Goal: Task Accomplishment & Management: Complete application form

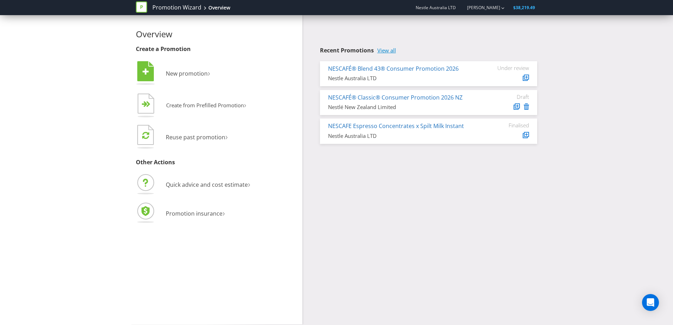
click at [391, 51] on link "View all" at bounding box center [386, 51] width 19 height 6
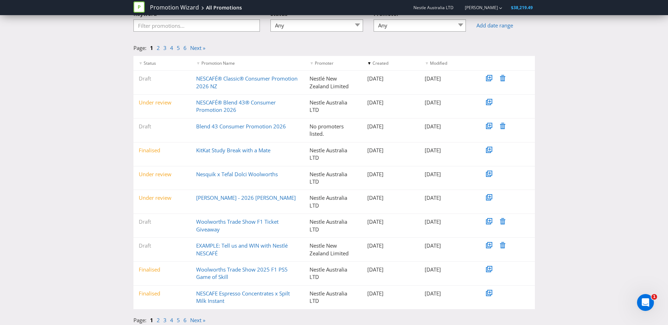
scroll to position [54, 0]
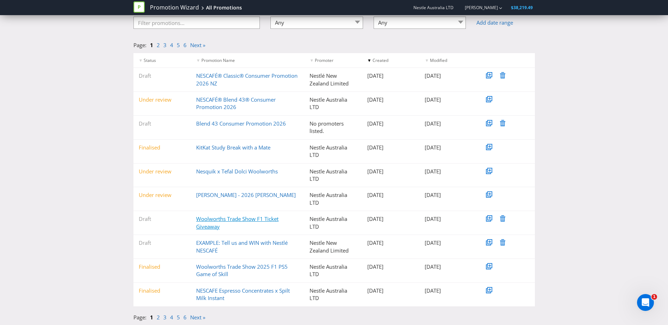
click at [235, 220] on link "Woolworths Trade Show F1 Ticket Giveaway" at bounding box center [237, 222] width 82 height 14
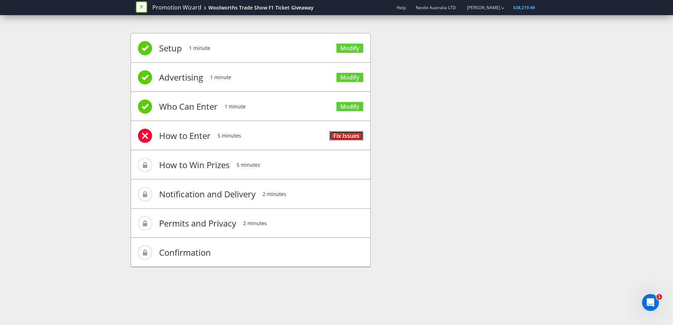
click at [350, 138] on link "Fix Issues" at bounding box center [346, 136] width 34 height 10
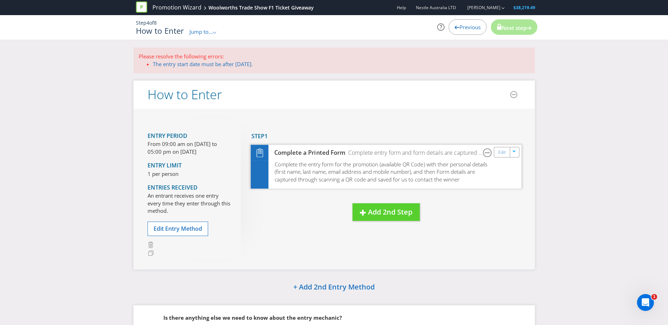
click at [340, 168] on span "Complete the entry form for the promotion (available QR Code) with their person…" at bounding box center [381, 172] width 213 height 22
click at [336, 162] on span "Complete the entry form for the promotion (available QR Code) with their person…" at bounding box center [381, 172] width 213 height 22
click at [498, 158] on div "Complete a Printed Form Complete entry form and form details are captured throu…" at bounding box center [386, 153] width 271 height 16
click at [498, 153] on div "Edit" at bounding box center [502, 152] width 16 height 10
click at [500, 158] on div "Complete a Printed Form Complete entry form and form details are captured throu…" at bounding box center [386, 153] width 271 height 16
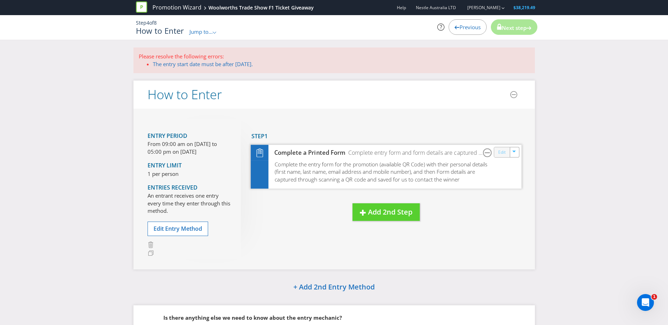
click at [499, 149] on link "Edit" at bounding box center [501, 153] width 7 height 8
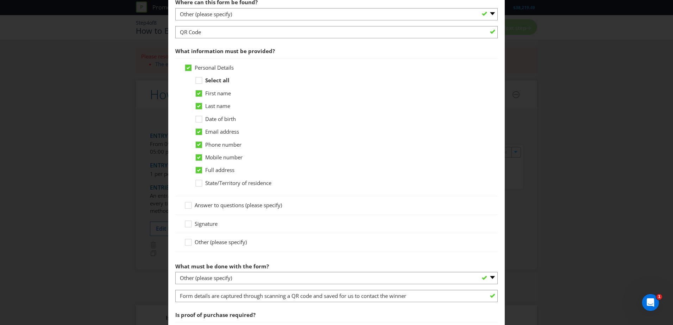
scroll to position [211, 0]
click at [200, 169] on icon at bounding box center [199, 169] width 6 height 6
click at [0, 0] on input "Full address" at bounding box center [0, 0] width 0 height 0
click at [197, 147] on icon at bounding box center [200, 145] width 11 height 11
click at [0, 0] on input "Phone number" at bounding box center [0, 0] width 0 height 0
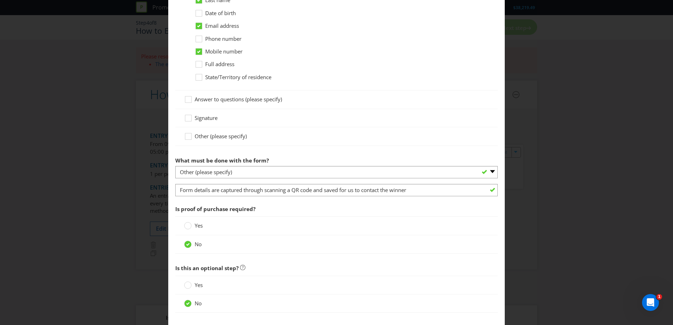
scroll to position [317, 0]
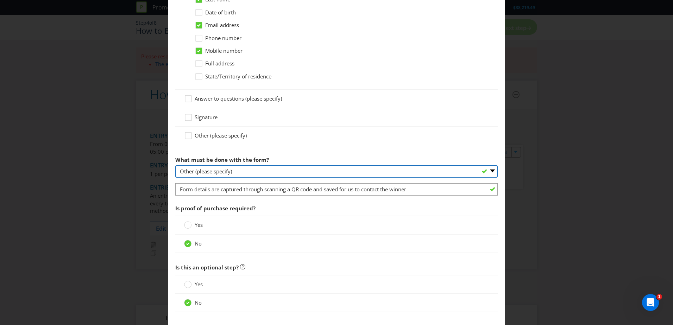
click at [237, 171] on select "-- Please select -- Send it by mail Submit it in person Scan it and send by ema…" at bounding box center [336, 171] width 322 height 12
click at [175, 165] on select "-- Please select -- Send it by mail Submit it in person Scan it and send by ema…" at bounding box center [336, 171] width 322 height 12
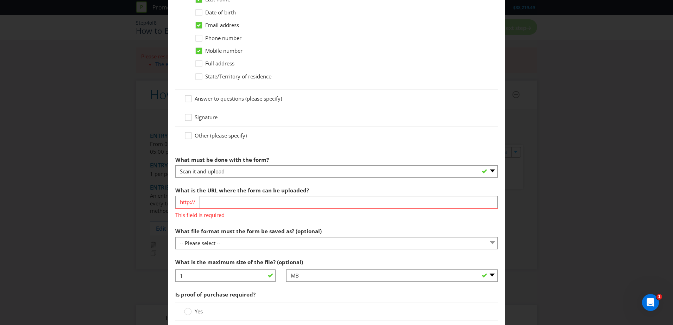
click at [210, 183] on label "What is the URL where the form can be uploaded?" at bounding box center [242, 188] width 135 height 11
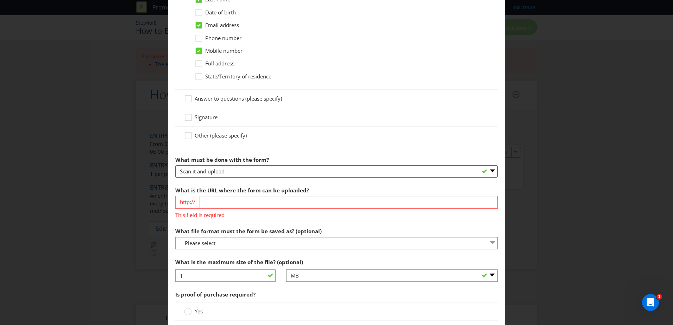
click at [230, 176] on select "-- Please select -- Send it by mail Submit it in person Scan it and send by ema…" at bounding box center [336, 171] width 322 height 12
select select "OTHER"
click at [175, 165] on select "-- Please select -- Send it by mail Submit it in person Scan it and send by ema…" at bounding box center [336, 171] width 322 height 12
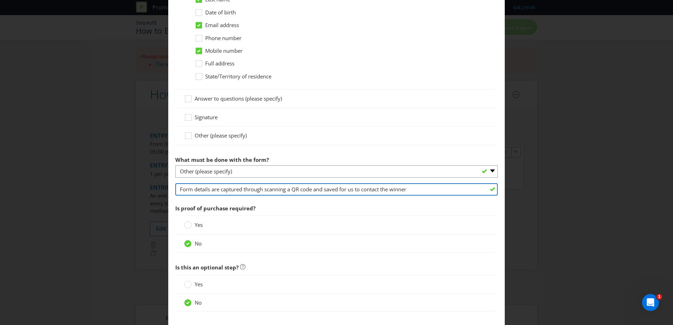
click at [251, 191] on input "Form details are captured through scanning a QR code and saved for us to contac…" at bounding box center [336, 189] width 322 height 12
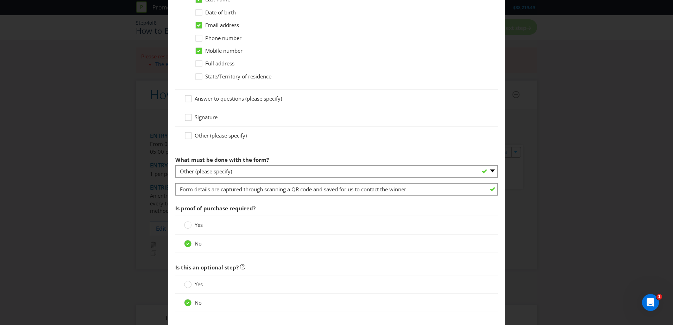
click at [367, 207] on span "Is proof of purchase required?" at bounding box center [336, 208] width 322 height 14
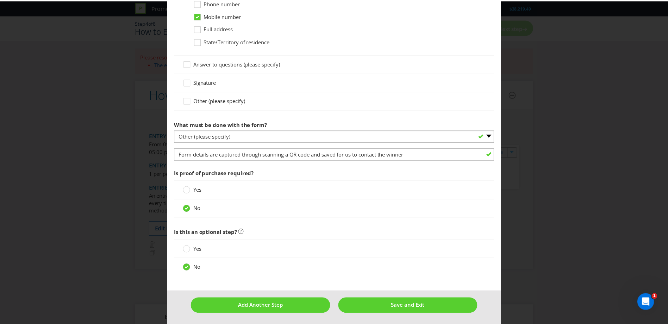
scroll to position [353, 0]
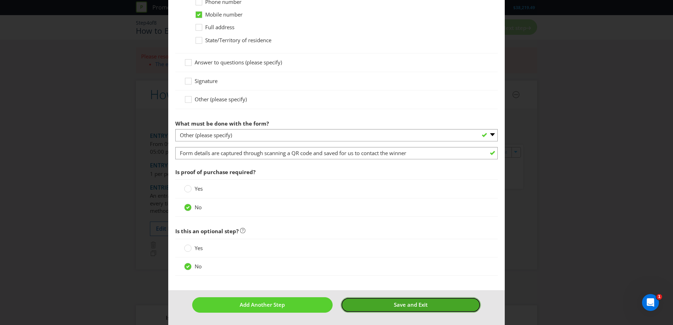
click at [401, 305] on span "Save and Exit" at bounding box center [411, 304] width 34 height 7
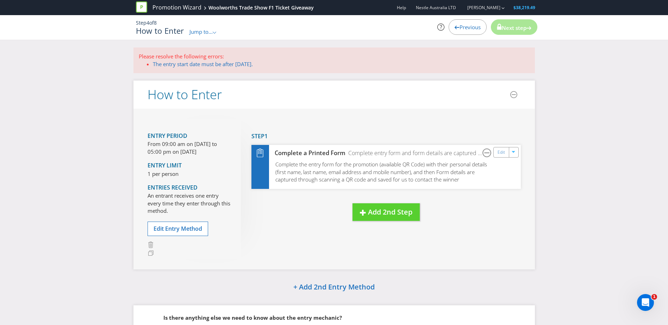
click at [146, 8] on icon at bounding box center [141, 6] width 11 height 11
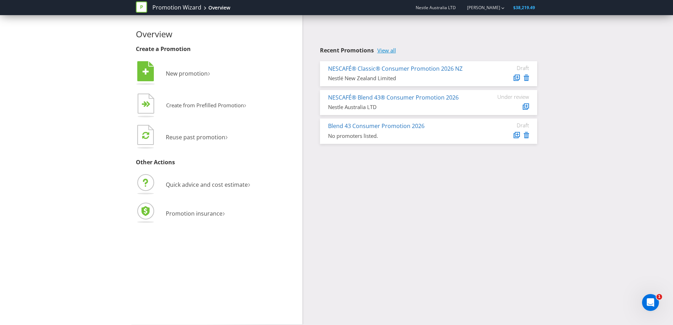
click at [385, 46] on div "Recent Promotions View all NESCAFÉ® Classic® Consumer Promotion 2026 NZ Nestlé …" at bounding box center [422, 81] width 240 height 132
click at [385, 50] on link "View all" at bounding box center [386, 51] width 19 height 6
click at [193, 104] on span "Create from Prefilled Promotion" at bounding box center [205, 105] width 78 height 7
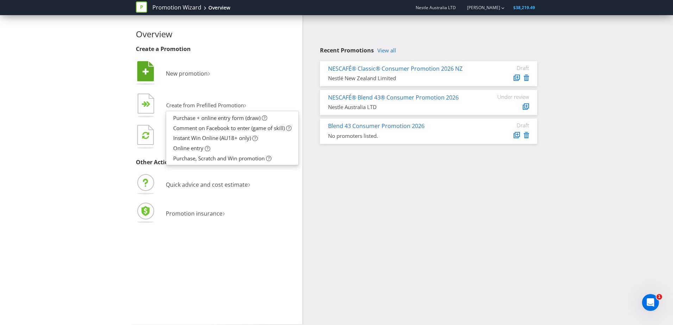
click at [240, 62] on li " New promotion ›" at bounding box center [216, 74] width 161 height 29
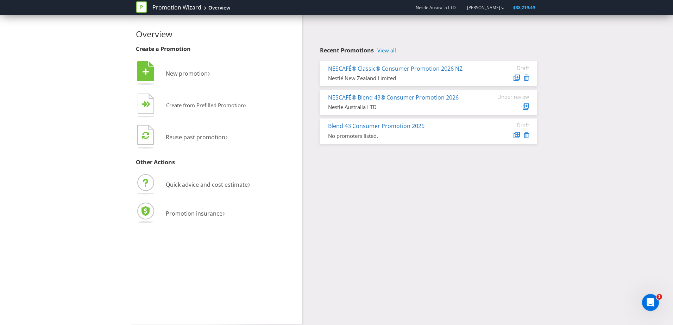
click at [391, 49] on link "View all" at bounding box center [386, 51] width 19 height 6
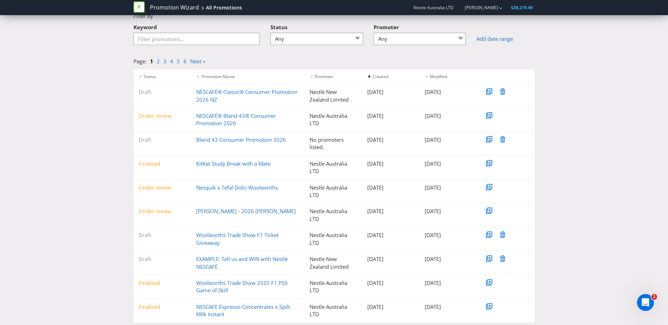
scroll to position [54, 0]
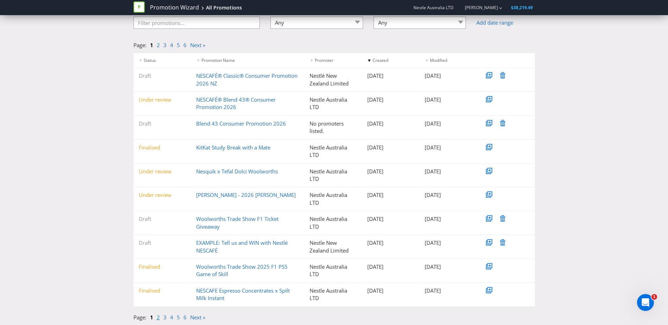
click at [159, 319] on link "2" at bounding box center [158, 317] width 3 height 7
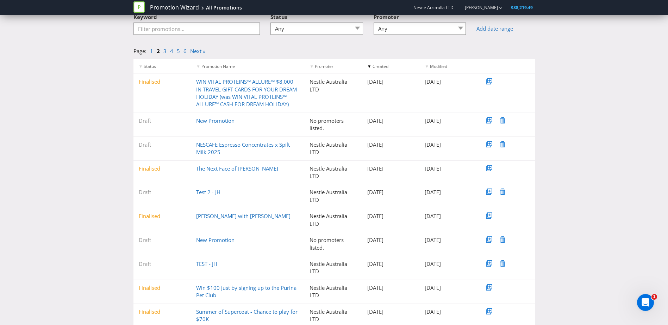
scroll to position [69, 0]
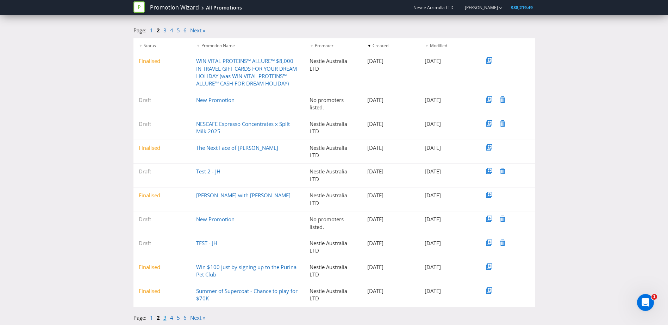
click at [164, 320] on link "3" at bounding box center [164, 317] width 3 height 7
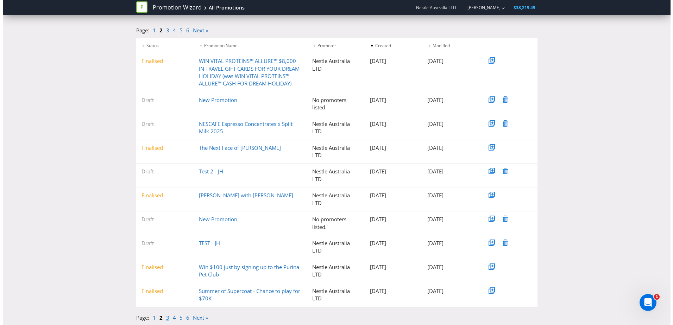
scroll to position [0, 0]
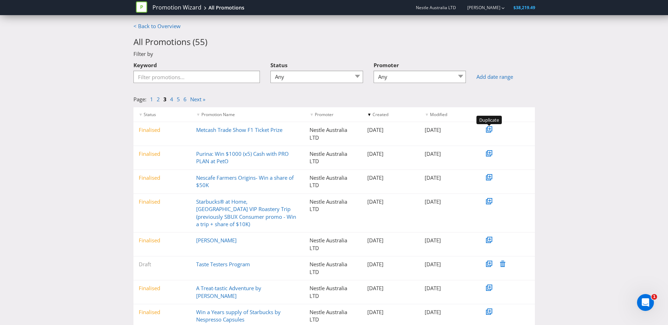
click at [486, 130] on icon at bounding box center [488, 130] width 4 height 4
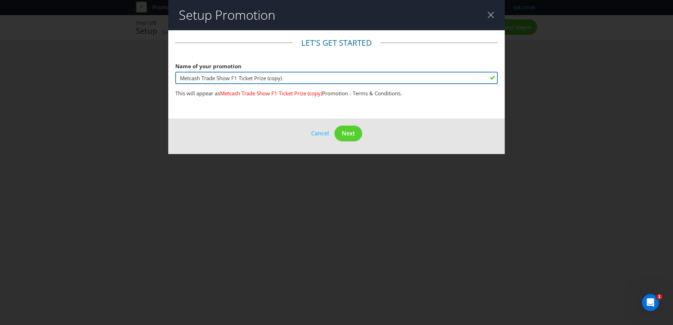
click at [191, 80] on input "Metcash Trade Show F1 Ticket Prize (copy)" at bounding box center [336, 78] width 322 height 12
drag, startPoint x: 277, startPoint y: 78, endPoint x: 306, endPoint y: 78, distance: 29.2
click at [306, 78] on input "Woolworths Trade Show F1 Ticket Prize (copy)" at bounding box center [336, 78] width 322 height 12
type input "Woolworths Trade Show F1 Ticket Prize"
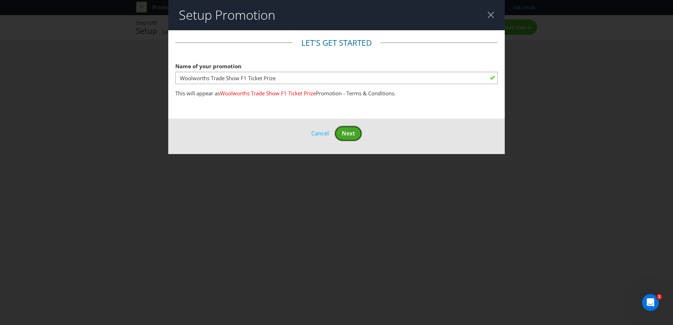
click at [347, 133] on span "Next" at bounding box center [348, 134] width 13 height 8
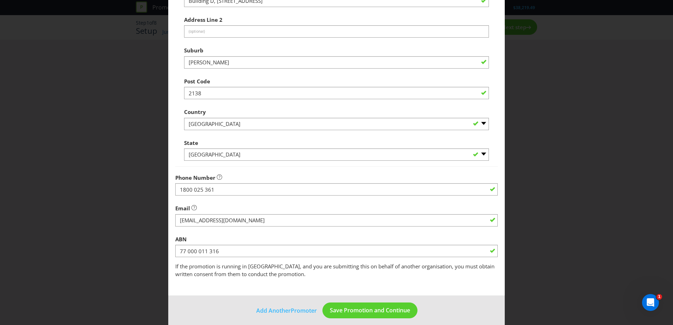
scroll to position [134, 0]
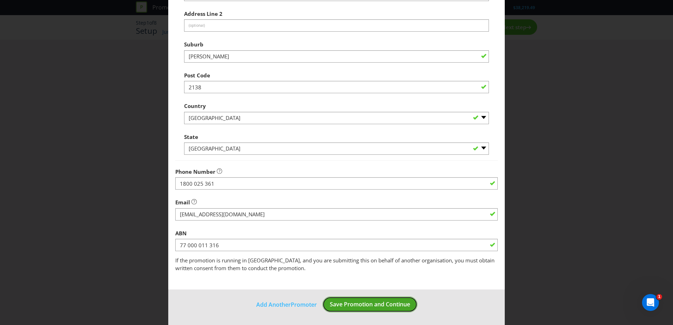
click at [338, 299] on button "Save Promotion and Continue" at bounding box center [369, 305] width 95 height 16
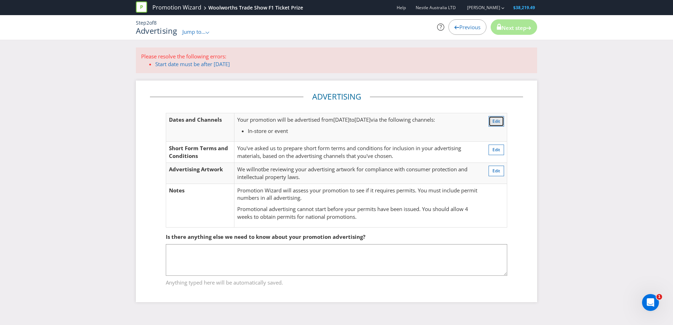
click at [495, 121] on span "Edit" at bounding box center [496, 121] width 8 height 6
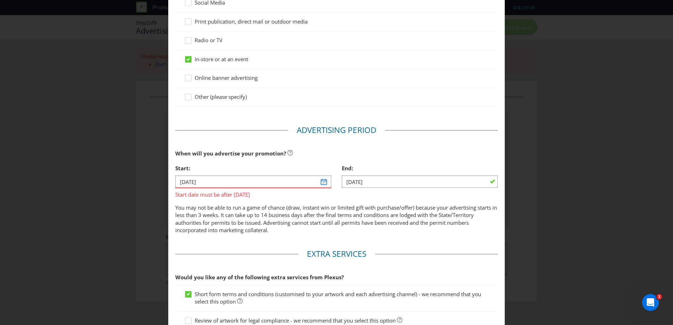
scroll to position [106, 0]
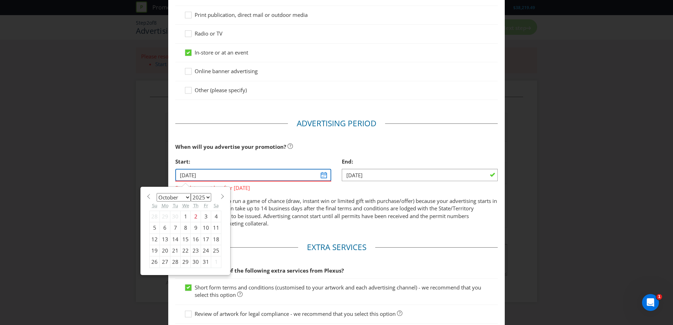
click at [320, 175] on input "[DATE]" at bounding box center [253, 175] width 156 height 12
click at [172, 241] on div "14" at bounding box center [175, 239] width 10 height 11
type input "[DATE]"
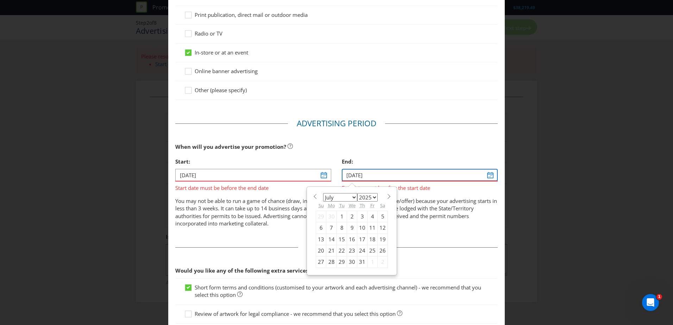
click at [488, 173] on input "[DATE]" at bounding box center [420, 175] width 156 height 12
click at [340, 239] on div "15" at bounding box center [342, 239] width 10 height 11
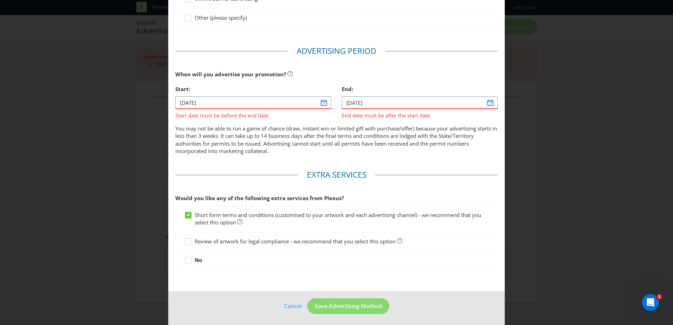
scroll to position [180, 0]
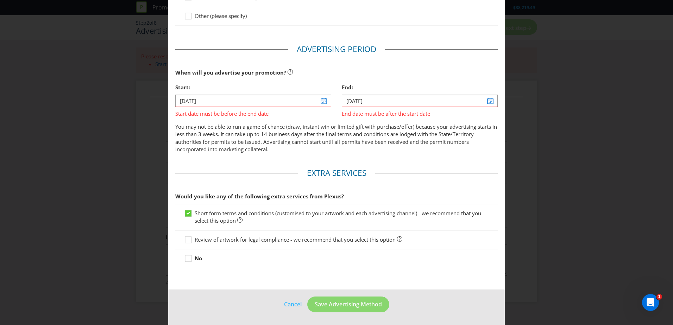
click at [253, 143] on p "You may not be able to run a game of chance (draw, instant win or limited gift …" at bounding box center [336, 138] width 322 height 30
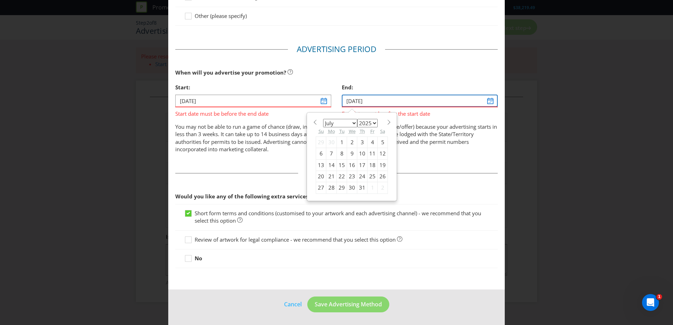
click at [493, 100] on input "[DATE]" at bounding box center [420, 101] width 156 height 12
click at [386, 124] on span at bounding box center [388, 122] width 5 height 5
select select "9"
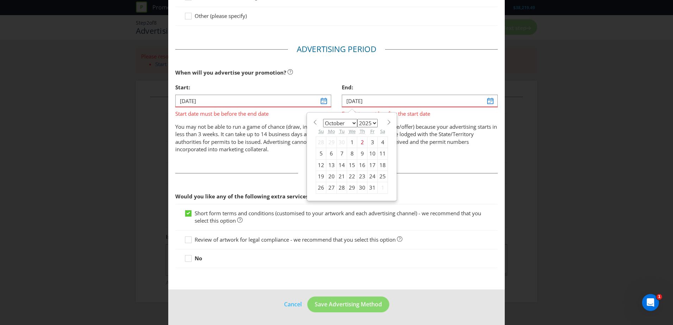
click at [347, 167] on div "15" at bounding box center [352, 164] width 10 height 11
type input "[DATE]"
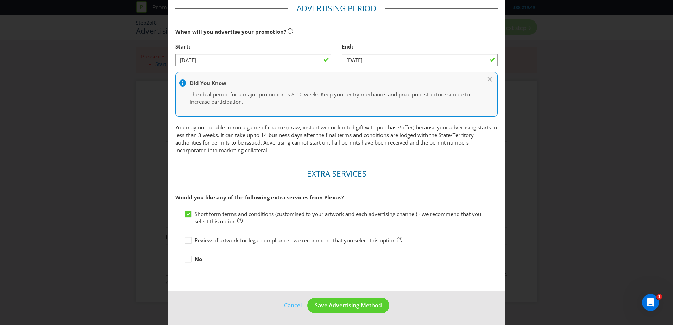
scroll to position [222, 0]
click at [370, 307] on span "Save Advertising Method" at bounding box center [348, 305] width 67 height 8
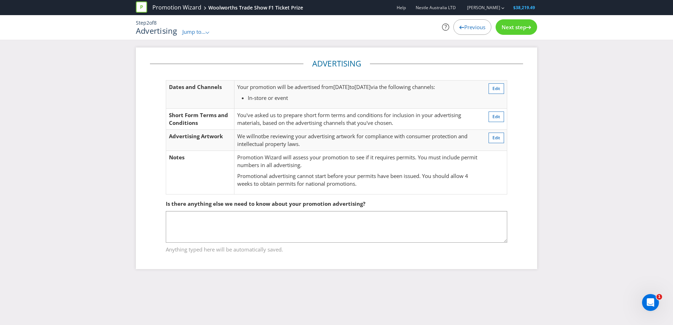
click at [517, 26] on span "Next step" at bounding box center [514, 27] width 25 height 7
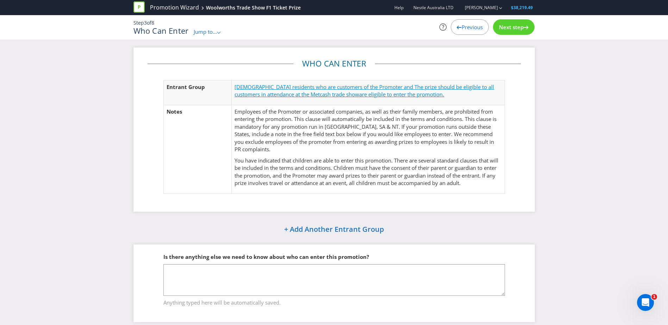
click at [361, 91] on span "are eligible to enter the promotion." at bounding box center [401, 94] width 85 height 7
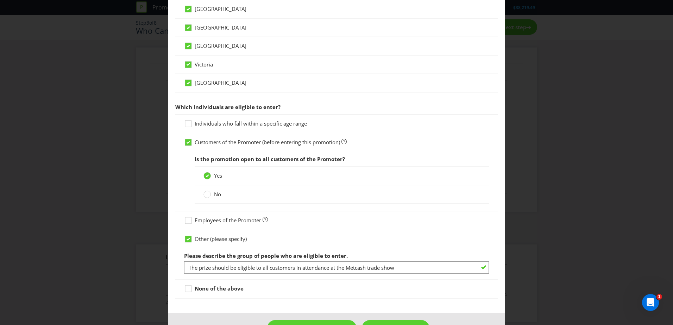
scroll to position [282, 0]
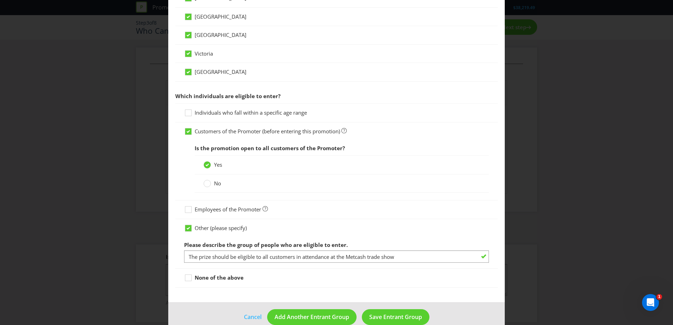
click at [211, 182] on label "No" at bounding box center [212, 183] width 19 height 7
click at [0, 0] on input "No" at bounding box center [0, 0] width 0 height 0
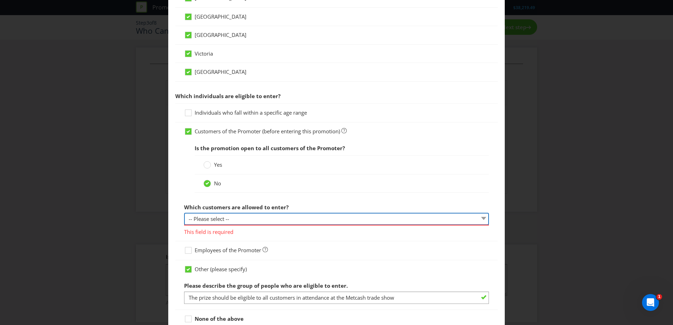
click at [226, 218] on select "-- Please select -- Have a certain type of account Purchased a particular produ…" at bounding box center [336, 219] width 305 height 12
select select "OTHER"
click at [184, 213] on select "-- Please select -- Have a certain type of account Purchased a particular produ…" at bounding box center [336, 219] width 305 height 12
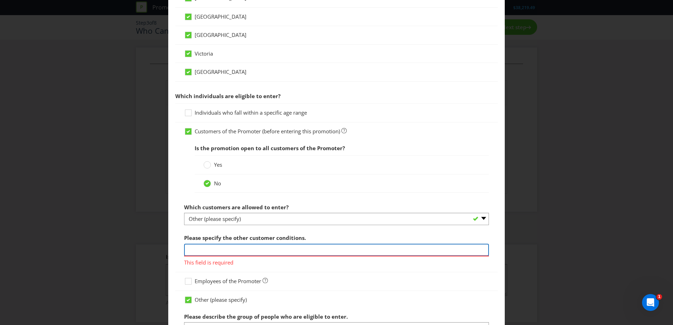
click at [220, 250] on input "text" at bounding box center [336, 250] width 305 height 12
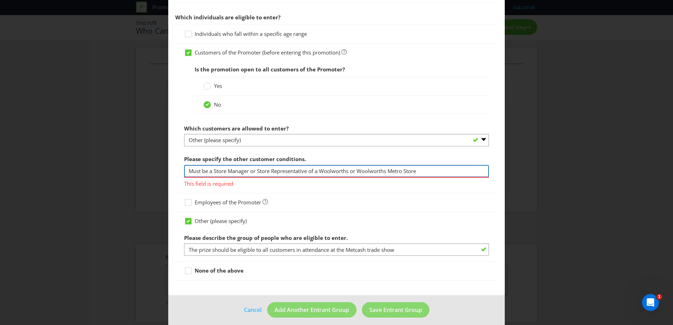
scroll to position [366, 0]
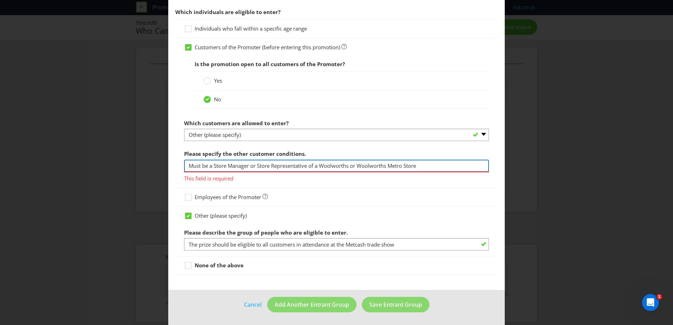
type input "Must be a Store Manager or Store Representative of a Woolworths or Woolworths M…"
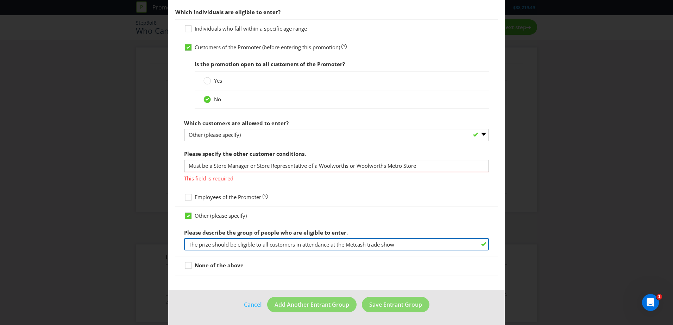
click at [422, 244] on input "The prize should be eligible to all customers in attendance at the Metcash trad…" at bounding box center [336, 244] width 305 height 12
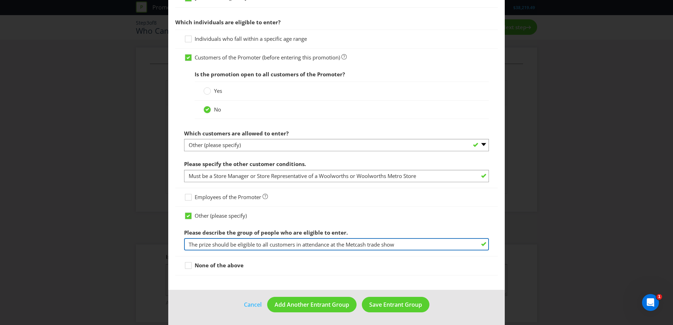
drag, startPoint x: 412, startPoint y: 246, endPoint x: 212, endPoint y: 247, distance: 201.0
click at [212, 247] on input "The prize should be eligible to all customers in attendance at the Metcash trad…" at bounding box center [336, 244] width 305 height 12
type input "The prize is eligable to all [DEMOGRAPHIC_DATA] residents who are 18 years or a…"
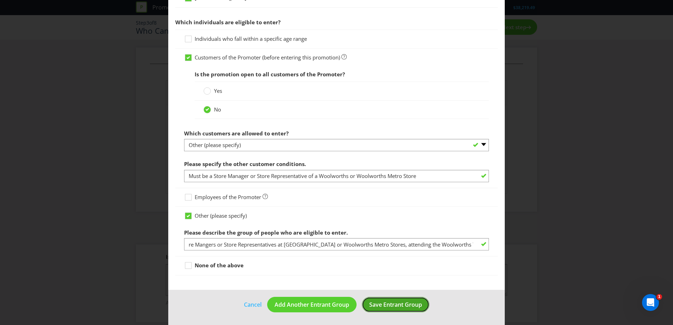
click at [389, 307] on span "Save Entrant Group" at bounding box center [395, 305] width 53 height 8
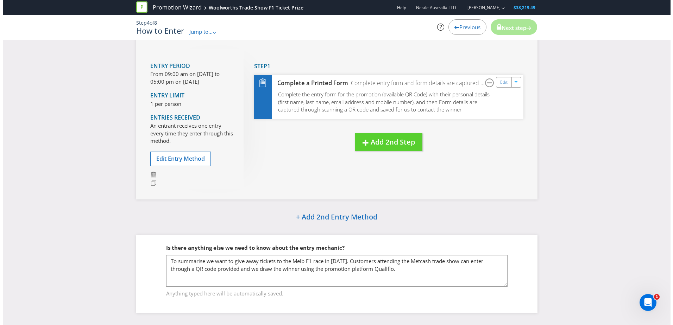
scroll to position [70, 0]
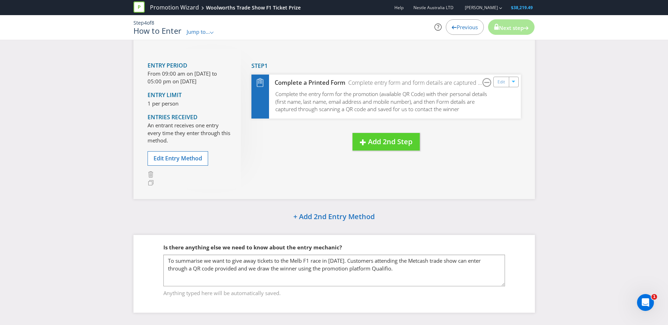
click at [208, 75] on p "From 09:00 am on [DATE] to 05:00 pm on [DATE]" at bounding box center [188, 77] width 83 height 15
click at [194, 154] on button "Edit Entry Method" at bounding box center [177, 158] width 61 height 14
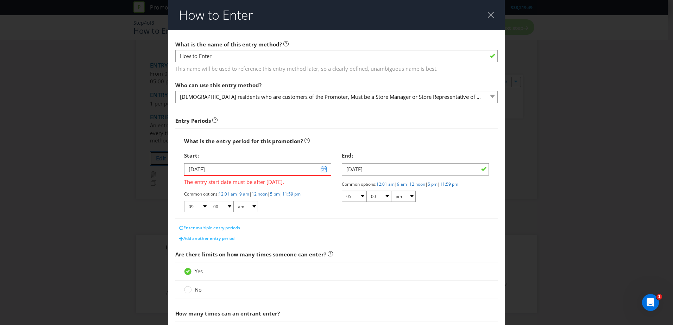
scroll to position [118, 0]
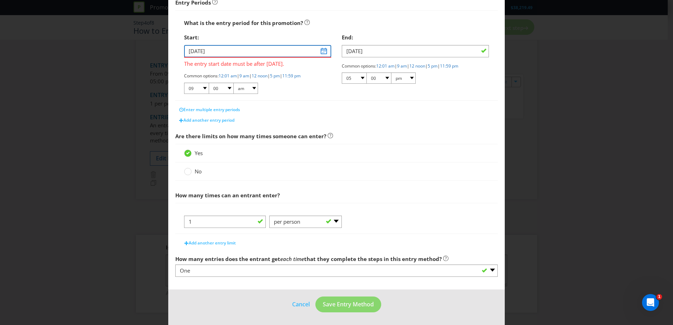
click at [323, 52] on input "[DATE]" at bounding box center [257, 51] width 147 height 12
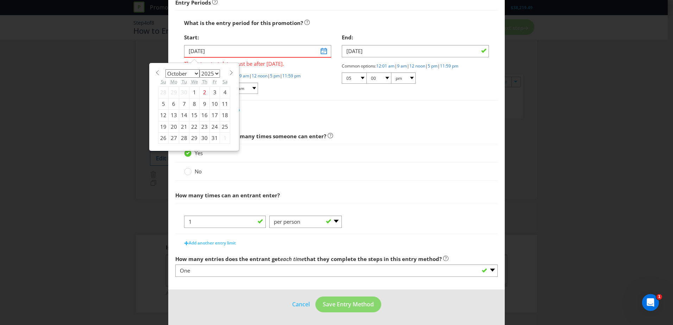
click at [231, 72] on span at bounding box center [230, 72] width 5 height 5
click at [157, 72] on span at bounding box center [156, 72] width 5 height 5
select select "9"
click at [185, 115] on div "14" at bounding box center [184, 115] width 10 height 11
type input "[DATE]"
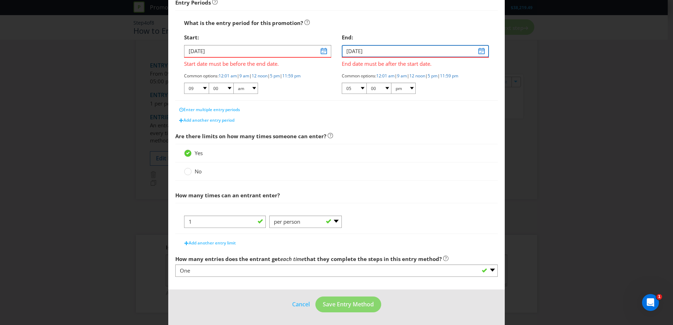
click at [479, 52] on input "[DATE]" at bounding box center [415, 51] width 147 height 12
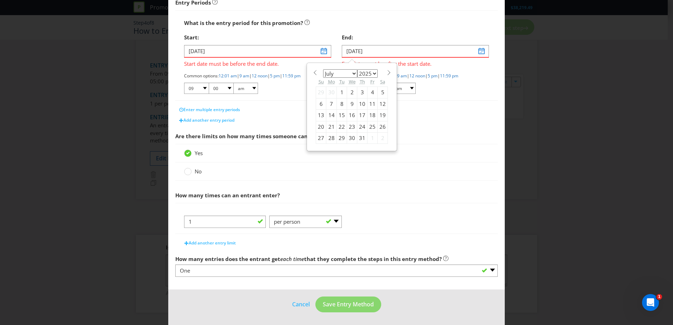
click at [387, 72] on span at bounding box center [388, 72] width 5 height 5
select select "9"
click at [348, 117] on div "15" at bounding box center [352, 115] width 10 height 11
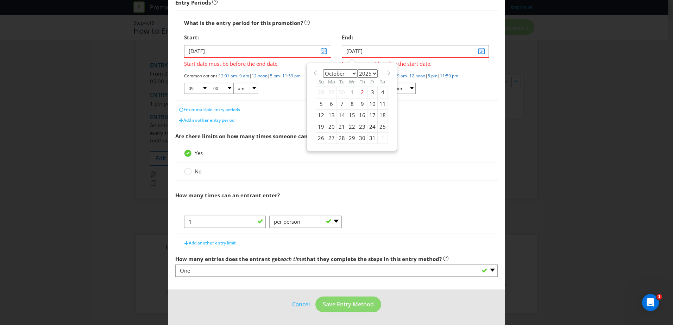
type input "[DATE]"
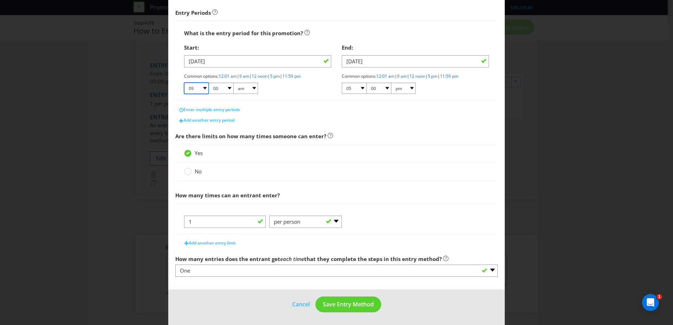
click at [201, 88] on select "01 02 03 04 05 06 07 08 09 10 11 12" at bounding box center [196, 88] width 25 height 11
select select "07"
click at [184, 83] on select "01 02 03 04 05 06 07 08 09 10 11 12" at bounding box center [196, 88] width 25 height 11
click at [225, 88] on select "00 01 05 10 15 20 25 29 30 35 40 45 50 55 59" at bounding box center [221, 88] width 25 height 11
select select "30"
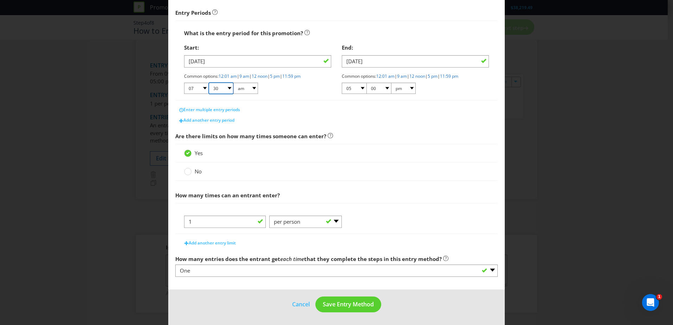
click at [209, 83] on select "00 01 05 10 15 20 25 29 30 35 40 45 50 55 59" at bounding box center [221, 88] width 25 height 11
click at [354, 91] on select "01 02 03 04 05 06 07 08 09 10 11 12" at bounding box center [354, 88] width 25 height 11
click at [434, 132] on span "Are there limits on how many times someone can enter?" at bounding box center [336, 136] width 322 height 14
click at [353, 305] on span "Save Entry Method" at bounding box center [348, 305] width 51 height 8
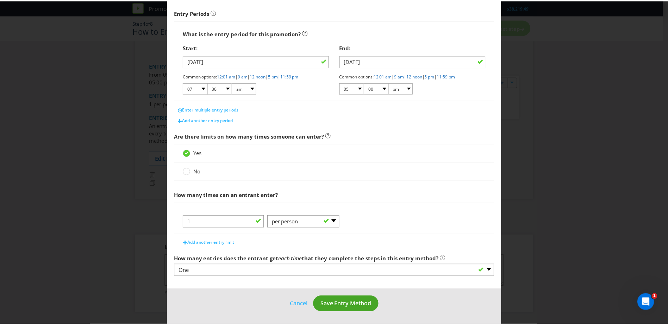
scroll to position [37, 0]
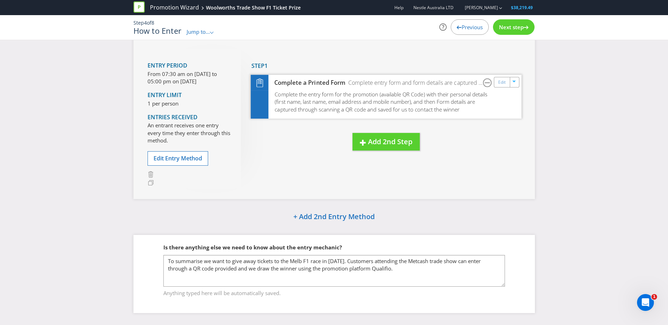
click at [418, 99] on span "Complete the entry form for the promotion (available QR Code) with their person…" at bounding box center [381, 101] width 213 height 22
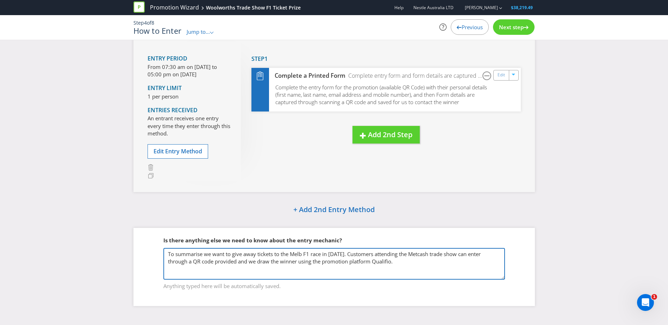
drag, startPoint x: 405, startPoint y: 263, endPoint x: 109, endPoint y: 245, distance: 297.2
click at [109, 245] on div "How to Enter Entry Period From 07:30 am on [DATE] to 05:00 pm on [DATE] Entry L…" at bounding box center [334, 159] width 668 height 313
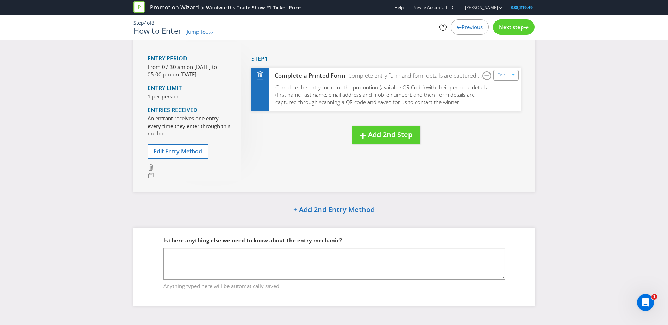
click at [478, 238] on div "Is there anything else we need to know about the entry mechanic?" at bounding box center [333, 240] width 341 height 14
click at [513, 35] on div "Step 4 of 8 How to Enter Jump to... .st0{fill-rule:evenodd;clip-rule:evenodd;} …" at bounding box center [334, 27] width 412 height 16
click at [511, 30] on div "Next step" at bounding box center [514, 26] width 42 height 15
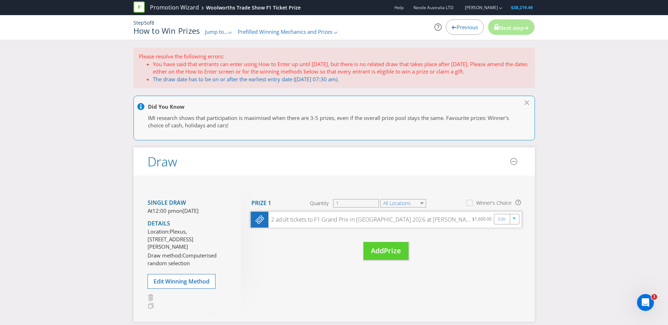
click at [343, 221] on div "2 adult tickets to F1 Grand Prix in [GEOGRAPHIC_DATA] 2026 at [PERSON_NAME] [GE…" at bounding box center [370, 220] width 204 height 8
click at [504, 220] on link "Edit" at bounding box center [501, 219] width 7 height 8
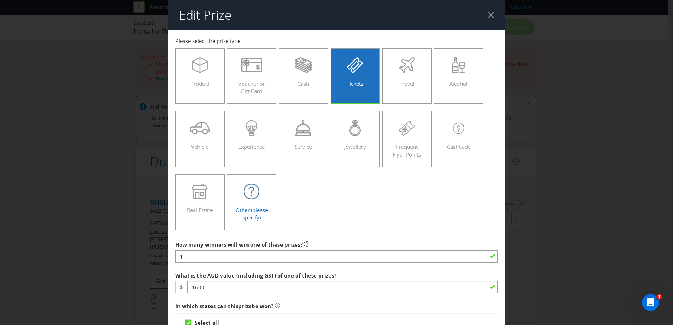
click at [260, 194] on div at bounding box center [251, 192] width 34 height 16
click at [0, 0] on input "Other (please specify)" at bounding box center [0, 0] width 0 height 0
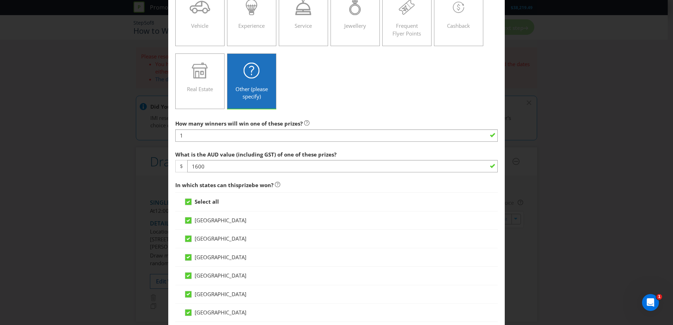
scroll to position [176, 0]
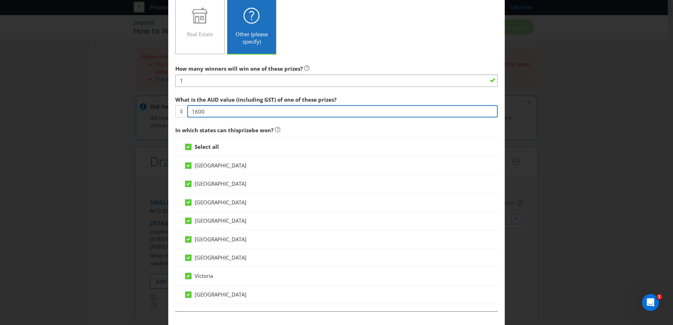
click at [207, 113] on input "1600" at bounding box center [342, 111] width 310 height 12
drag, startPoint x: 209, startPoint y: 111, endPoint x: 159, endPoint y: 110, distance: 49.3
click at [159, 110] on div "Edit Prize [GEOGRAPHIC_DATA] [GEOGRAPHIC_DATA] [GEOGRAPHIC_DATA] [GEOGRAPHIC_DA…" at bounding box center [336, 162] width 673 height 325
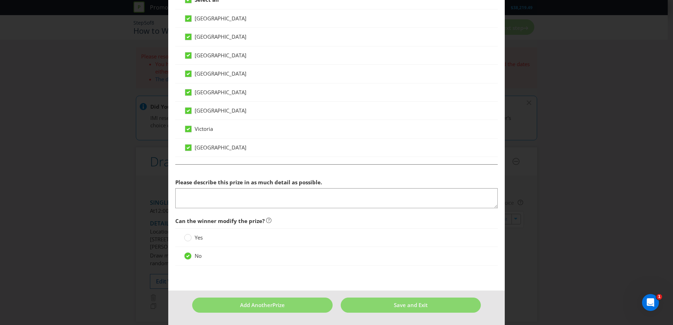
type input "6600"
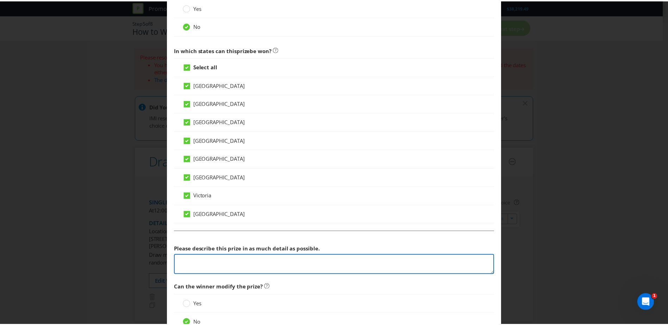
scroll to position [390, 0]
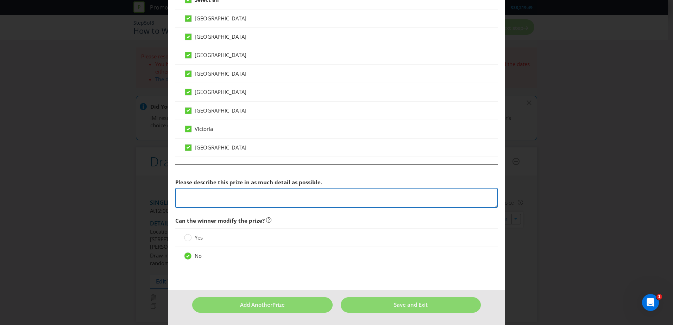
click at [212, 203] on textarea at bounding box center [336, 198] width 322 height 20
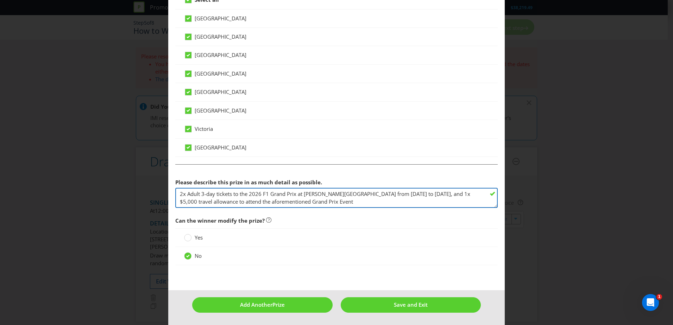
click at [429, 194] on textarea "2x Adult 3-day tickets to the 2026 F1 Grand Prix at [PERSON_NAME][GEOGRAPHIC_DA…" at bounding box center [336, 198] width 322 height 20
type textarea "2x Adult 3-day tickets to the 2026 F1 Grand Prix at [PERSON_NAME] [GEOGRAPHIC_D…"
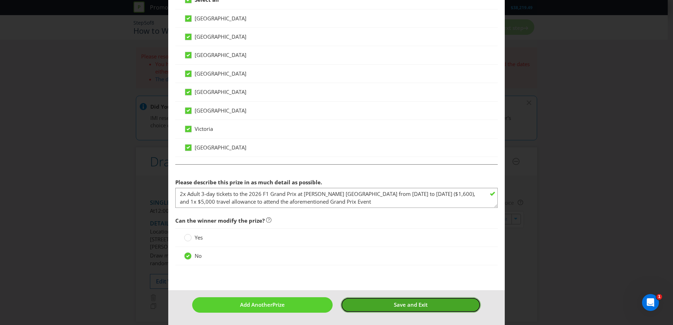
click at [417, 308] on span "Save and Exit" at bounding box center [411, 304] width 34 height 7
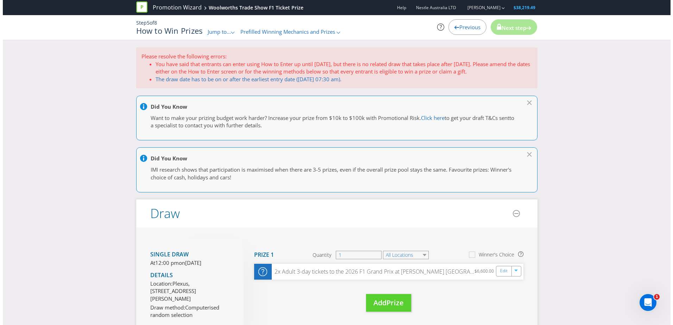
scroll to position [106, 0]
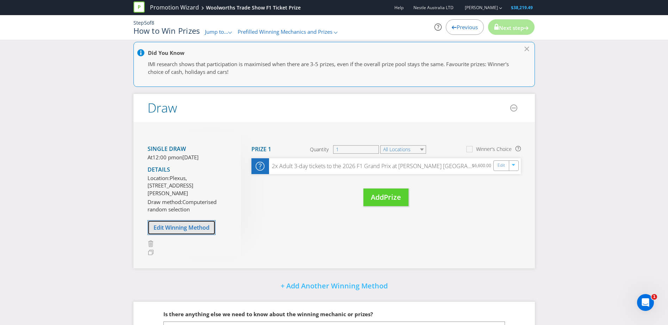
click at [181, 232] on span "Edit Winning Method" at bounding box center [181, 228] width 56 height 8
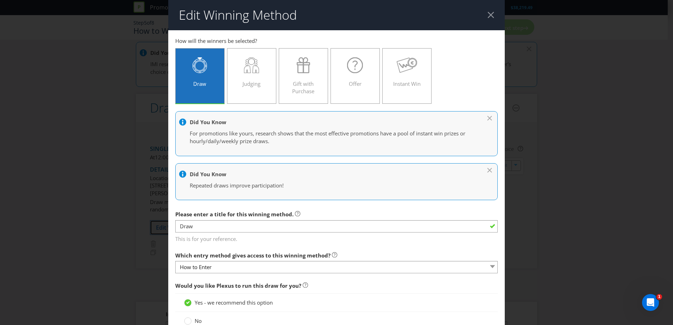
scroll to position [280, 0]
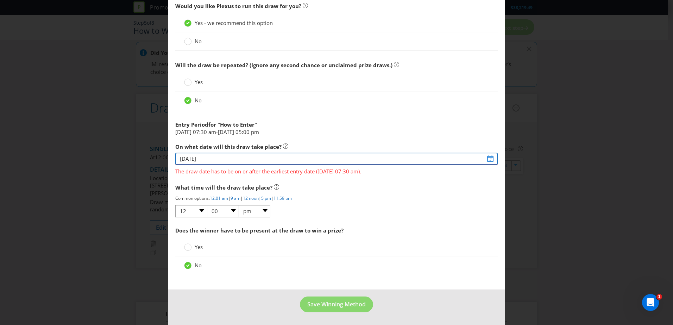
click at [214, 159] on input "[DATE]" at bounding box center [336, 159] width 322 height 12
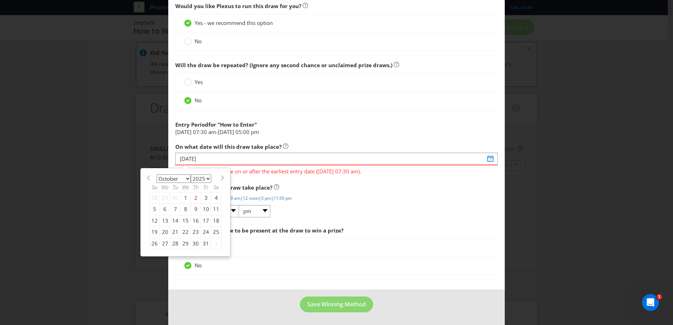
click at [193, 222] on div "16" at bounding box center [196, 220] width 10 height 11
type input "[DATE]"
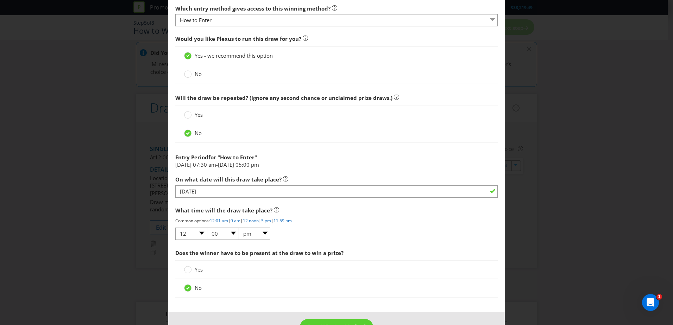
scroll to position [234, 0]
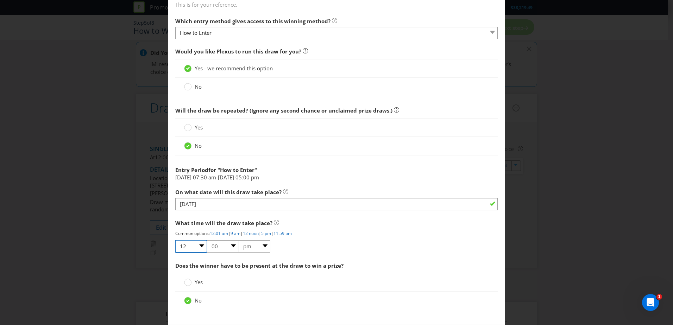
click at [196, 244] on select "01 02 03 04 05 06 07 08 09 10 11 12" at bounding box center [191, 246] width 32 height 12
select select "01"
click at [175, 240] on select "01 02 03 04 05 06 07 08 09 10 11 12" at bounding box center [191, 246] width 32 height 12
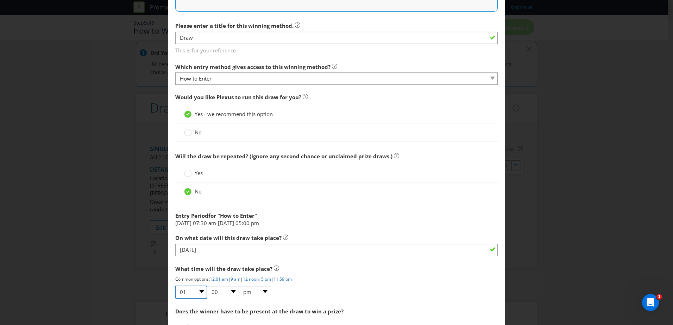
scroll to position [211, 0]
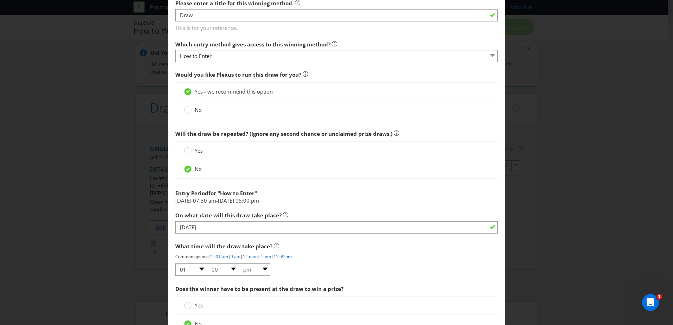
click at [191, 108] on label "No" at bounding box center [193, 109] width 19 height 7
click at [0, 0] on input "No" at bounding box center [0, 0] width 0 height 0
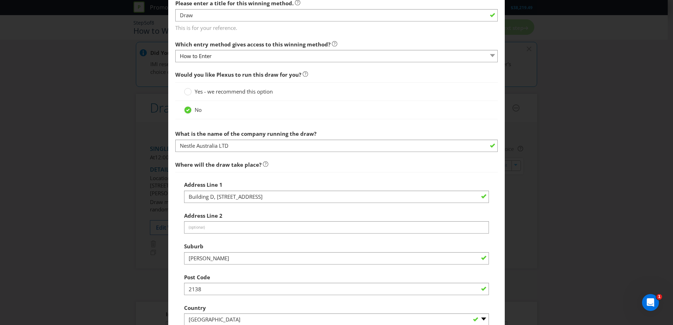
scroll to position [246, 0]
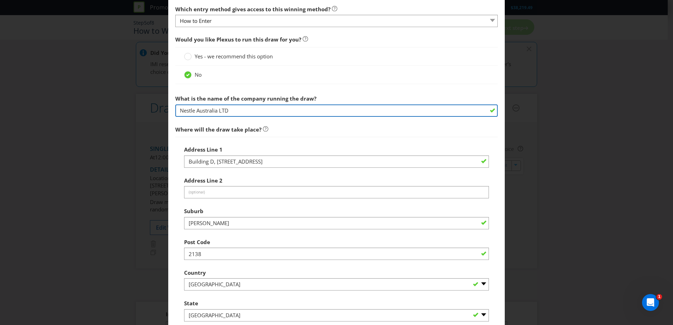
click at [244, 105] on input "Nestle Australia LTD" at bounding box center [336, 111] width 322 height 12
drag, startPoint x: 244, startPoint y: 108, endPoint x: 125, endPoint y: 101, distance: 119.2
click at [125, 101] on div "Edit Winning Method How to Enter How will the winners be selected? Draw Judging…" at bounding box center [336, 162] width 673 height 325
type input "Tactics"
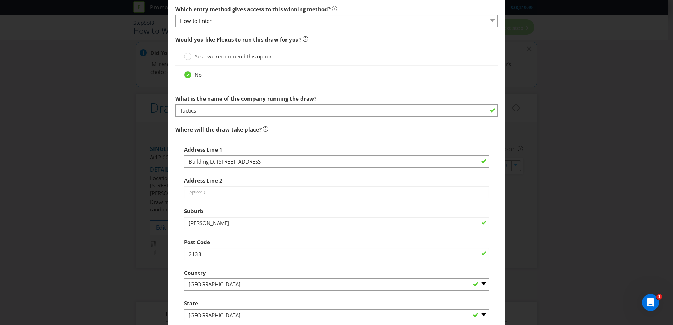
click at [277, 169] on div "Address Line [GEOGRAPHIC_DATA] Address Line 2 (optional) Suburb [PERSON_NAME] P…" at bounding box center [336, 232] width 305 height 179
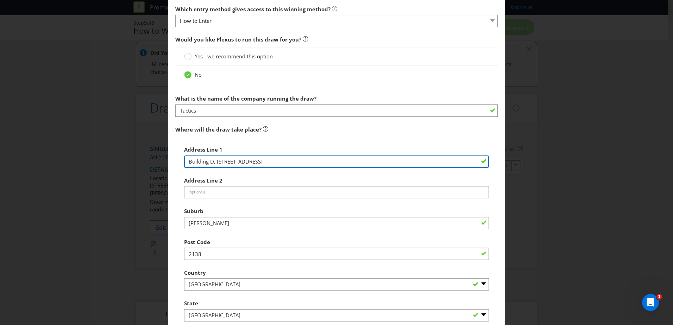
drag, startPoint x: 288, startPoint y: 159, endPoint x: 147, endPoint y: 153, distance: 141.6
click at [147, 153] on div "Edit Winning Method How to Enter How will the winners be selected? Draw Judging…" at bounding box center [336, 162] width 673 height 325
paste input "[STREET_ADDRESS][PERSON_NAME]"
drag, startPoint x: 190, startPoint y: 161, endPoint x: 181, endPoint y: 160, distance: 9.5
click at [181, 160] on div "Address [STREET_ADDRESS][PERSON_NAME] Address Line 2 (optional) Suburb [GEOGRAP…" at bounding box center [336, 232] width 322 height 191
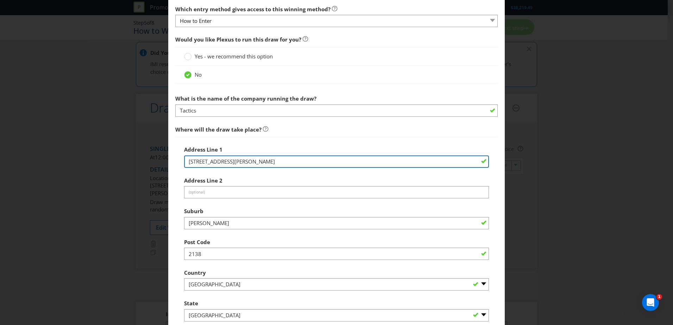
drag, startPoint x: 244, startPoint y: 164, endPoint x: 317, endPoint y: 163, distance: 73.6
click at [317, 163] on input "[STREET_ADDRESS][PERSON_NAME]" at bounding box center [336, 162] width 305 height 12
type input "[STREET_ADDRESS],"
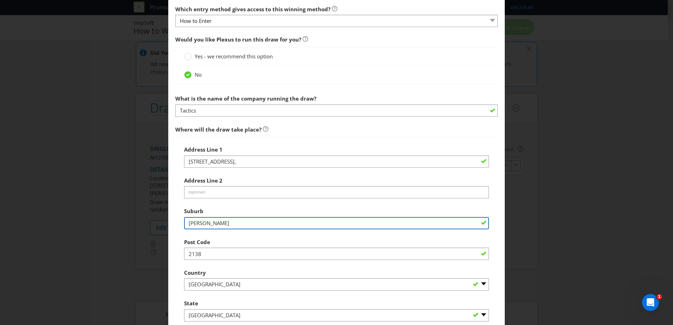
drag, startPoint x: 224, startPoint y: 221, endPoint x: 100, endPoint y: 216, distance: 123.6
click at [99, 217] on div "Edit Winning Method How to Enter How will the winners be selected? Draw Judging…" at bounding box center [336, 162] width 673 height 325
type input "[PERSON_NAME]"
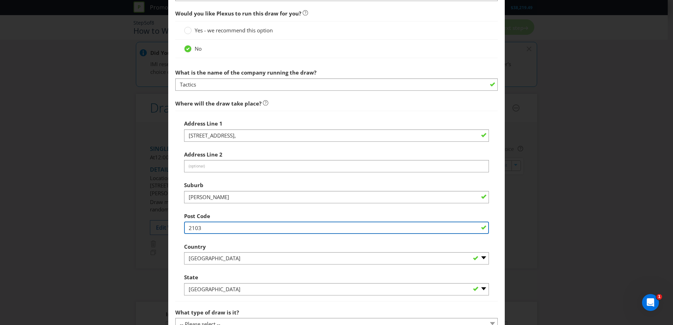
scroll to position [317, 0]
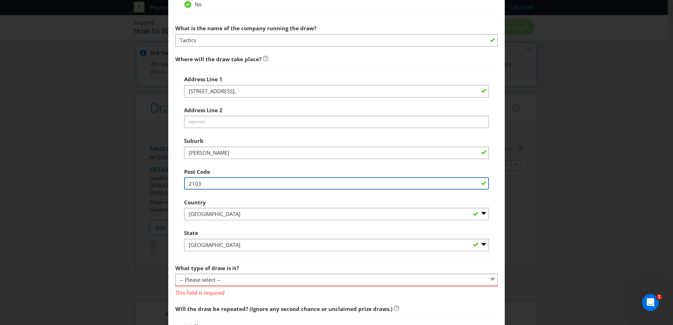
type input "2103"
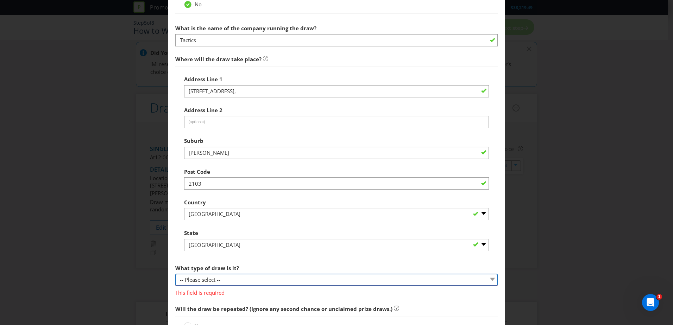
click at [229, 277] on select "-- Please select -- Computerised random selection Barrel draw Don't specify Oth…" at bounding box center [336, 280] width 322 height 12
click at [175, 274] on select "-- Please select -- Computerised random selection Barrel draw Don't specify Oth…" at bounding box center [336, 280] width 322 height 12
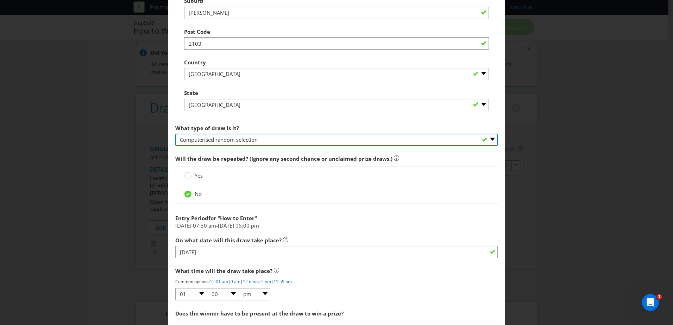
scroll to position [458, 0]
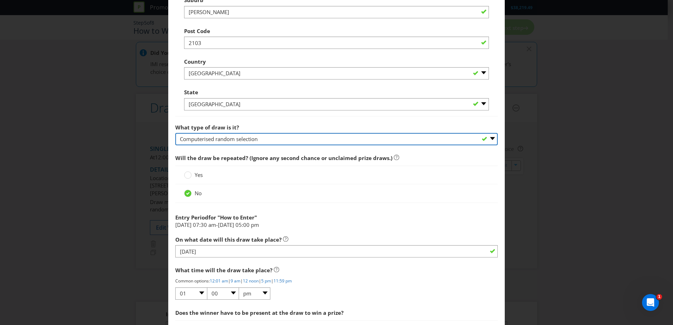
click at [208, 139] on select "-- Please select -- Computerised random selection Barrel draw Don't specify Oth…" at bounding box center [336, 139] width 322 height 12
select select "DONT_SPECIFY"
click at [175, 133] on select "-- Please select -- Computerised random selection Barrel draw Don't specify Oth…" at bounding box center [336, 139] width 322 height 12
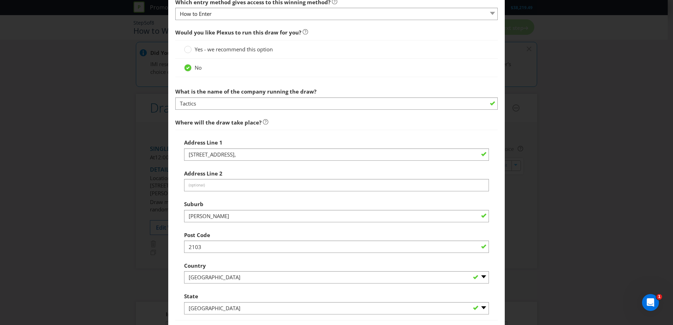
scroll to position [258, 0]
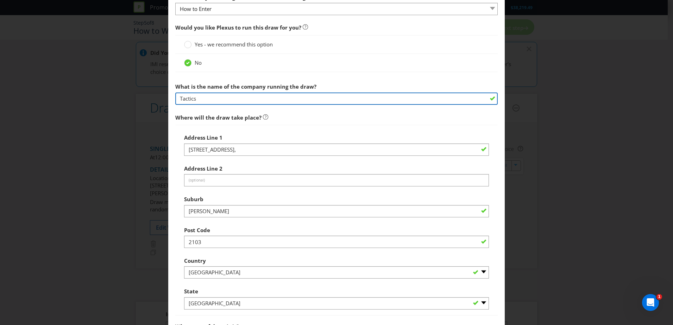
click at [225, 97] on input "Tactics" at bounding box center [336, 99] width 322 height 12
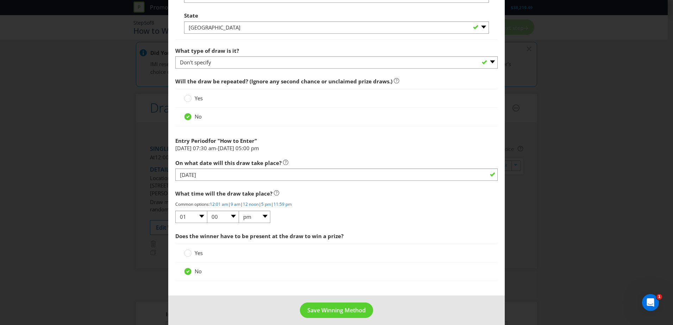
scroll to position [540, 0]
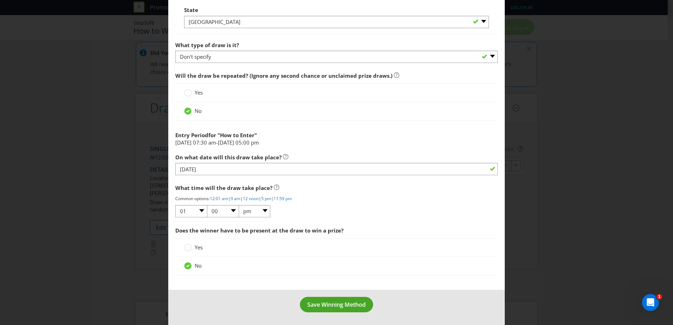
type input "Tactics Marketing Support"
click at [338, 303] on span "Save Winning Method" at bounding box center [336, 305] width 58 height 8
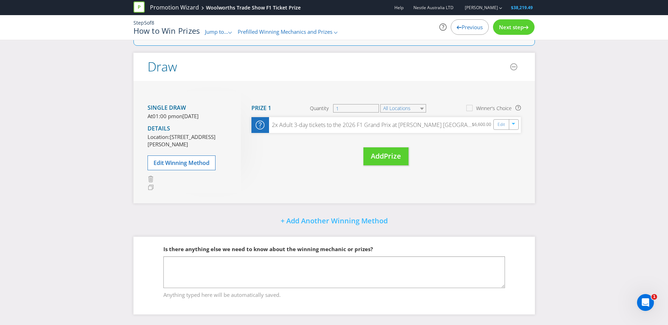
scroll to position [106, 0]
click at [516, 16] on div "Step 5 of 8 How to Win Prizes Jump to... .st0{fill-rule:evenodd;clip-rule:eveno…" at bounding box center [334, 27] width 412 height 25
click at [517, 26] on span "Next step" at bounding box center [511, 27] width 25 height 7
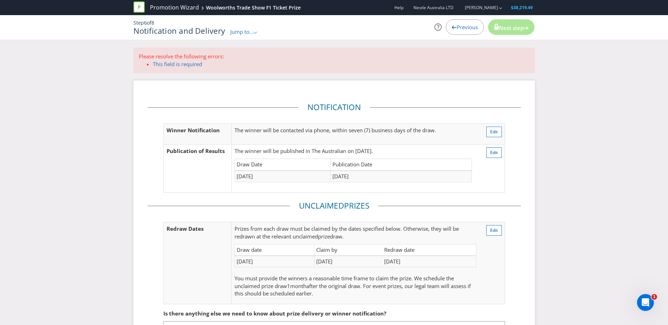
click at [445, 80] on span "Please resolve the following errors: This field is required Notification Winner…" at bounding box center [333, 214] width 401 height 332
click at [162, 66] on link "This field is required" at bounding box center [177, 64] width 49 height 7
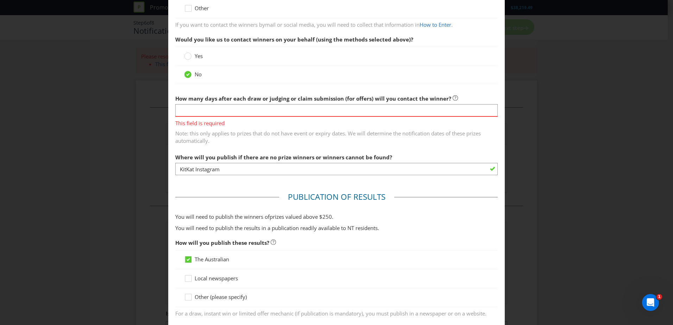
scroll to position [208, 0]
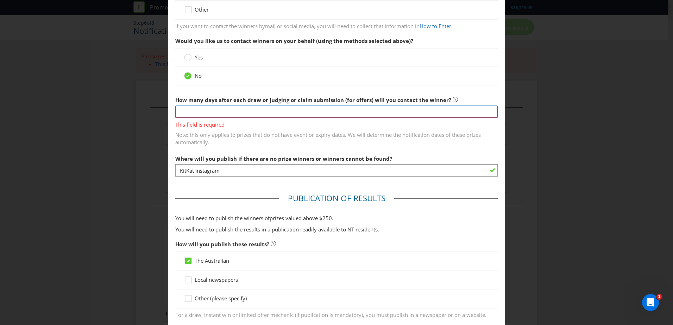
click at [215, 110] on input "number" at bounding box center [336, 112] width 322 height 12
type input "7"
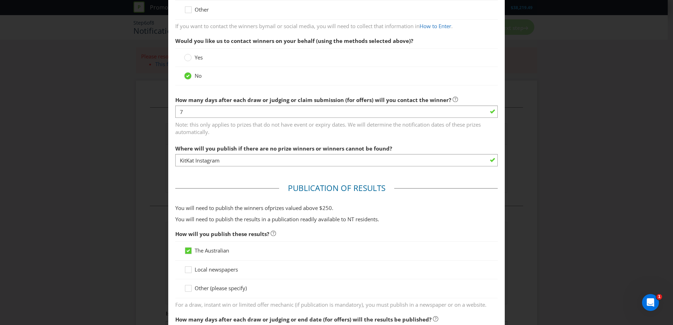
click at [195, 135] on span "Note: this only applies to prizes that do not have event or expiry dates. We wi…" at bounding box center [336, 127] width 322 height 18
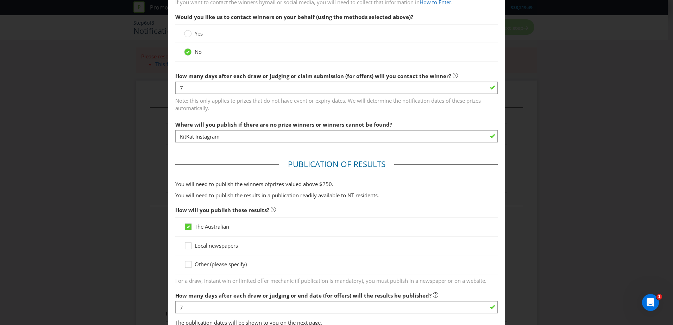
scroll to position [244, 0]
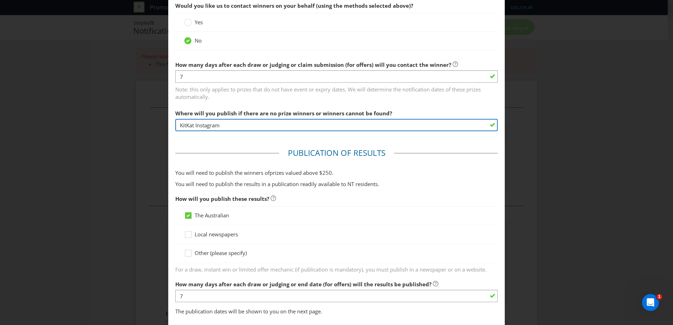
drag, startPoint x: 227, startPoint y: 128, endPoint x: 140, endPoint y: 123, distance: 87.1
click at [140, 123] on div "Notification and Delivery Winner Notification You may be required to notify win…" at bounding box center [336, 162] width 673 height 325
type input "K"
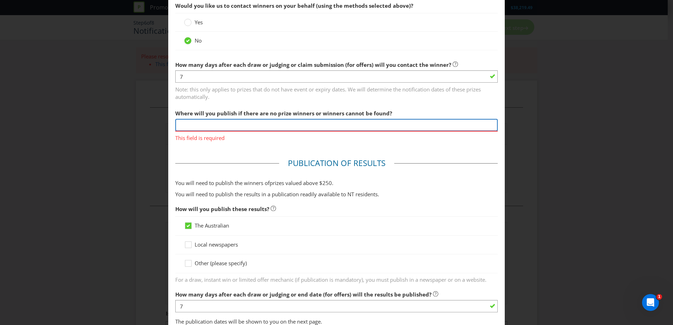
click at [239, 121] on input "text" at bounding box center [336, 125] width 322 height 12
paste input "[DOMAIN_NAME][URL]"
type input "[DOMAIN_NAME][URL]"
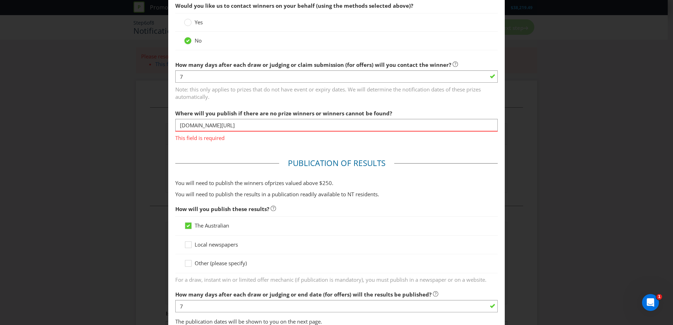
click at [247, 152] on main "Winner Notification You may be required to notify winners in writing. Winners m…" at bounding box center [336, 172] width 336 height 770
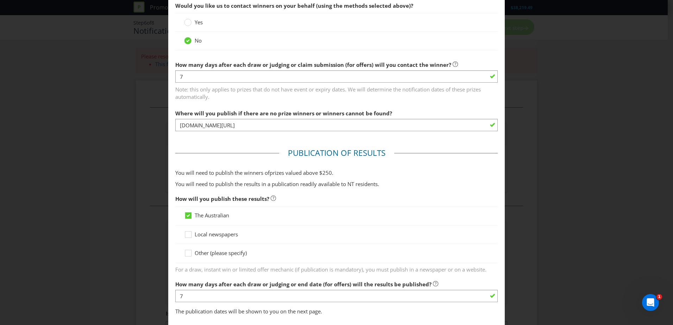
scroll to position [279, 0]
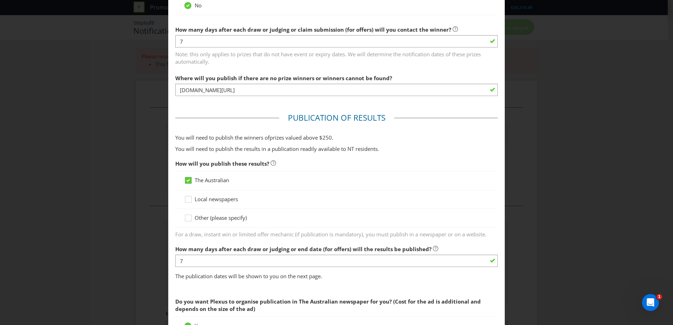
click at [187, 182] on icon at bounding box center [189, 180] width 4 height 3
click at [0, 0] on input "The Australian" at bounding box center [0, 0] width 0 height 0
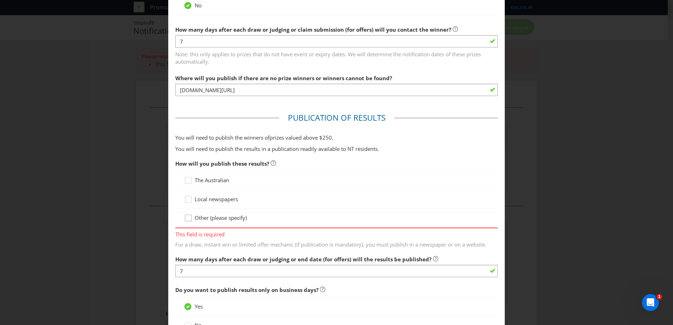
click at [189, 215] on icon at bounding box center [188, 218] width 6 height 6
click at [0, 0] on input "Other (please specify)" at bounding box center [0, 0] width 0 height 0
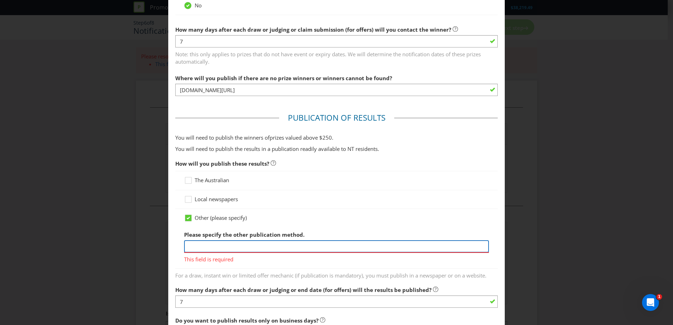
click at [217, 248] on input "text" at bounding box center [336, 246] width 305 height 12
paste input "[DOMAIN_NAME][URL]"
type input "[DOMAIN_NAME][URL]"
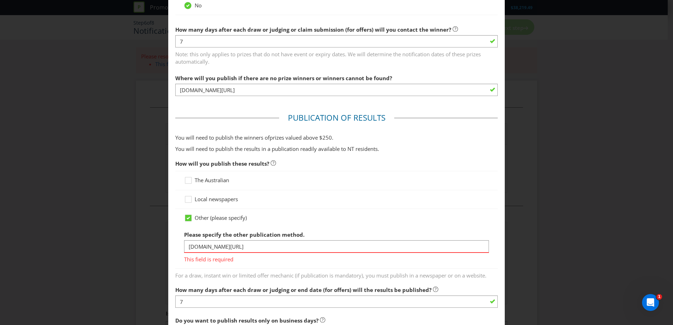
click at [168, 227] on main "Winner Notification You may be required to notify winners in writing. Winners m…" at bounding box center [336, 148] width 336 height 793
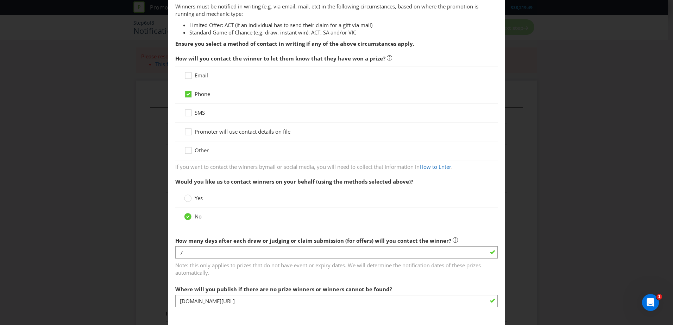
scroll to position [0, 0]
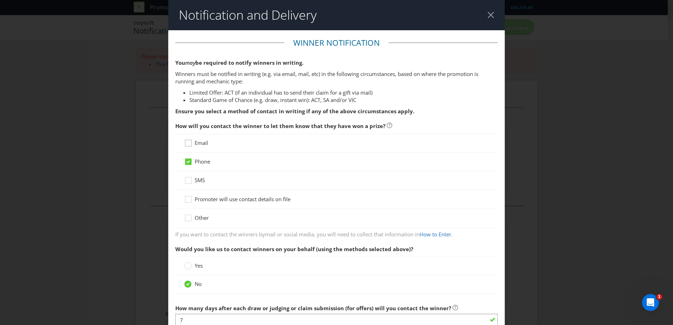
click at [190, 143] on icon at bounding box center [189, 144] width 11 height 11
click at [0, 0] on input "Email" at bounding box center [0, 0] width 0 height 0
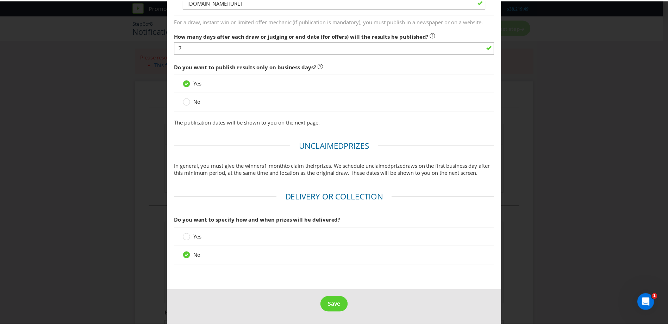
scroll to position [531, 0]
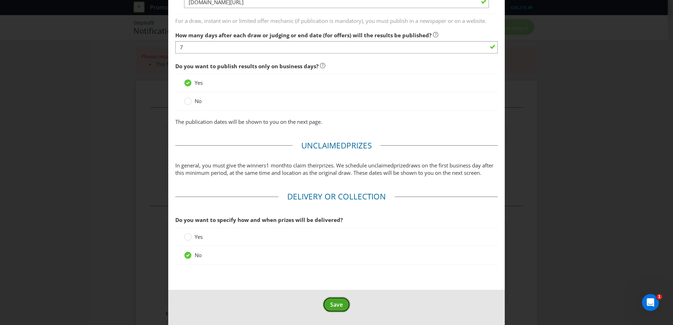
click at [336, 304] on span "Save" at bounding box center [336, 305] width 13 height 8
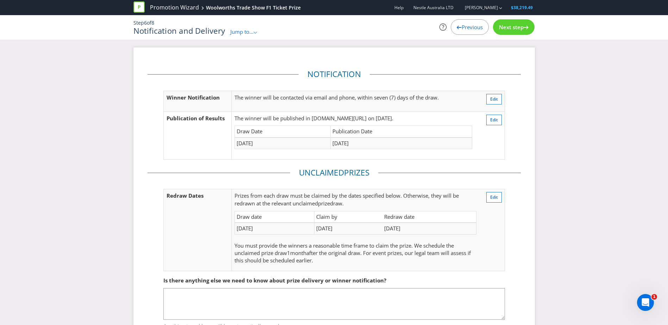
scroll to position [32, 0]
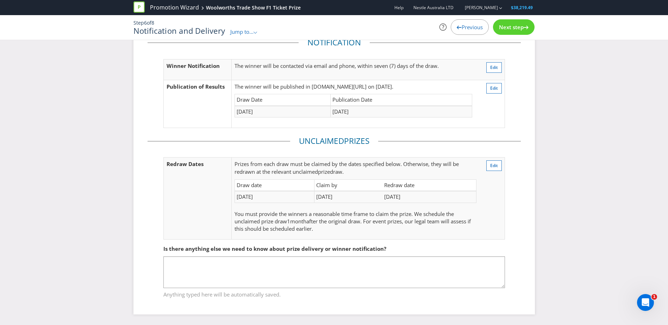
click at [509, 29] on span "Next step" at bounding box center [511, 27] width 25 height 7
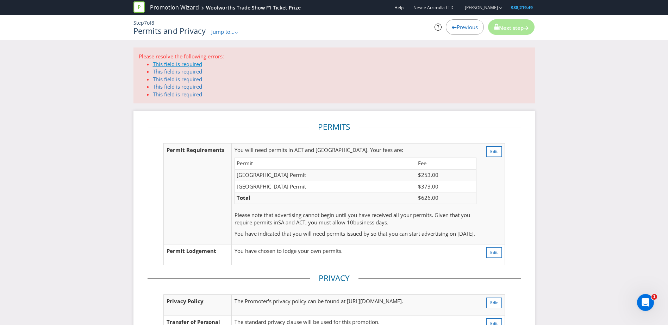
click at [186, 64] on link "This field is required" at bounding box center [177, 64] width 49 height 7
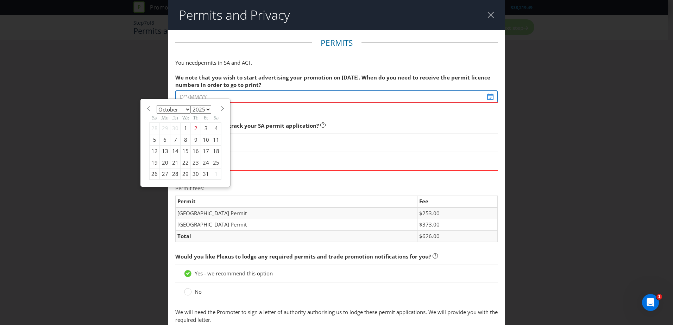
click at [194, 98] on div "We note that you wish to start advertising your promotion on [DATE]. When do yo…" at bounding box center [336, 91] width 322 height 43
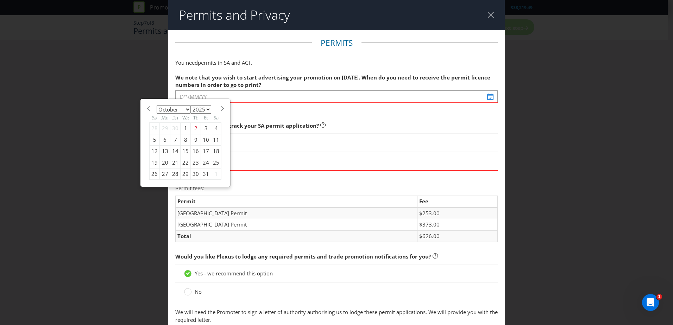
drag, startPoint x: 163, startPoint y: 139, endPoint x: 171, endPoint y: 141, distance: 8.3
click at [171, 141] on div "5 6 7 8 9 10 11" at bounding box center [186, 139] width 72 height 11
click at [171, 141] on div "7" at bounding box center [175, 139] width 10 height 11
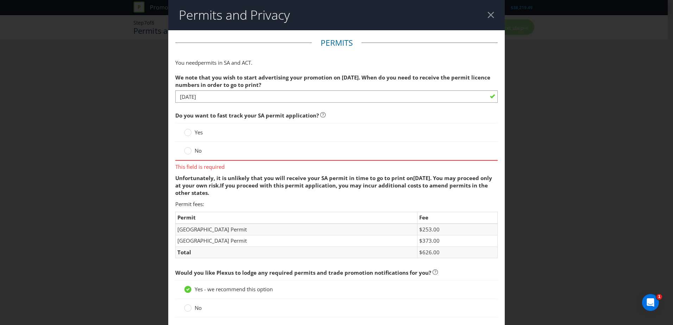
click at [195, 131] on span "Yes" at bounding box center [199, 132] width 8 height 7
click at [0, 0] on input "Yes" at bounding box center [0, 0] width 0 height 0
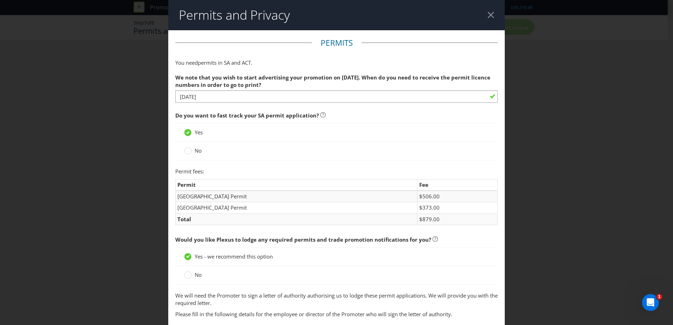
click at [312, 185] on td "Permit" at bounding box center [297, 185] width 242 height 12
click at [188, 156] on div at bounding box center [187, 151] width 7 height 9
click at [0, 0] on input "No" at bounding box center [0, 0] width 0 height 0
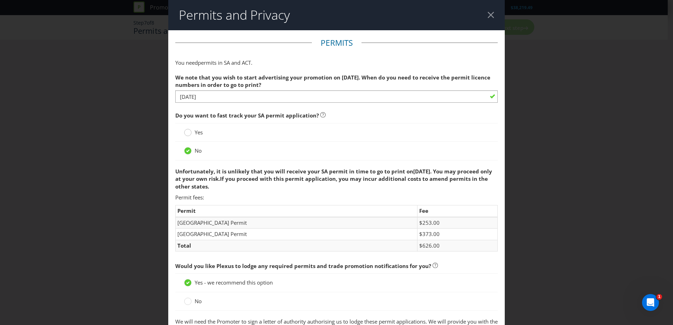
click at [186, 136] on circle at bounding box center [187, 132] width 7 height 7
click at [0, 0] on input "Yes" at bounding box center [0, 0] width 0 height 0
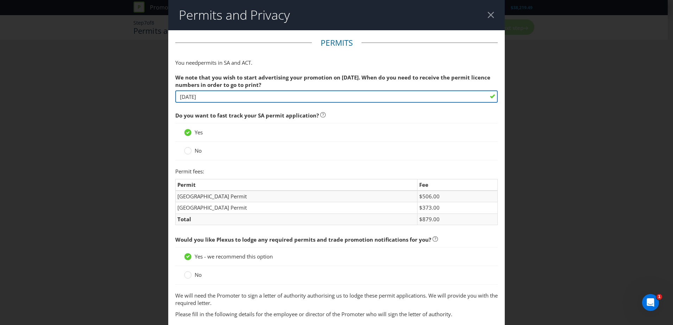
click at [237, 94] on input "[DATE]" at bounding box center [336, 96] width 322 height 12
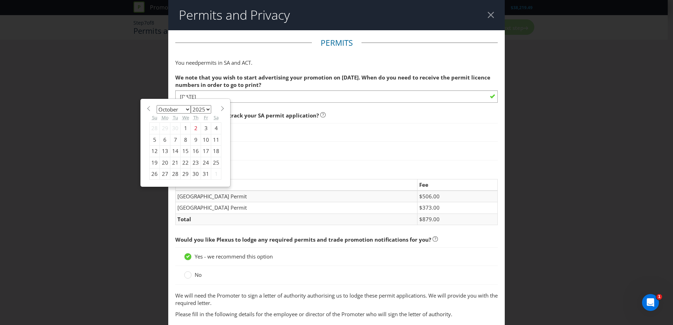
click at [182, 142] on div "8" at bounding box center [186, 139] width 10 height 11
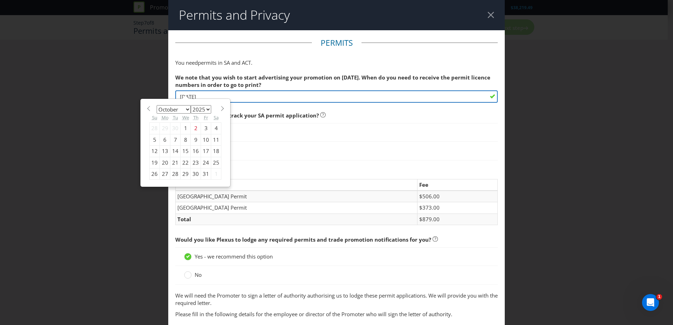
drag, startPoint x: 203, startPoint y: 97, endPoint x: 150, endPoint y: 94, distance: 53.9
click at [150, 94] on div "Permits and Privacy Permits You need permits in SA and ACT . We note that you w…" at bounding box center [336, 162] width 673 height 325
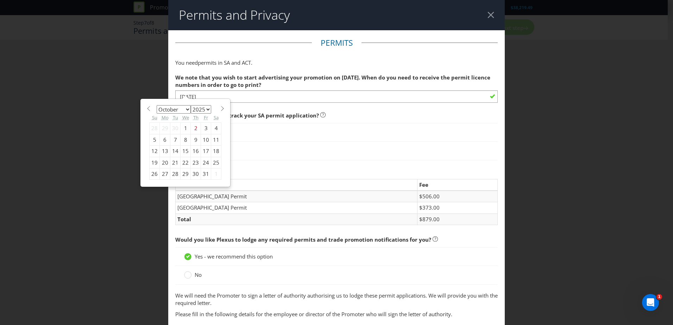
click at [174, 137] on div "7" at bounding box center [175, 139] width 10 height 11
type input "[DATE]"
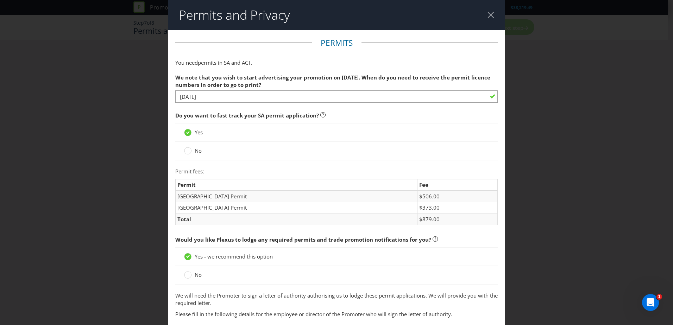
click at [266, 118] on span "Do you want to fast track your SA permit application?" at bounding box center [247, 115] width 144 height 7
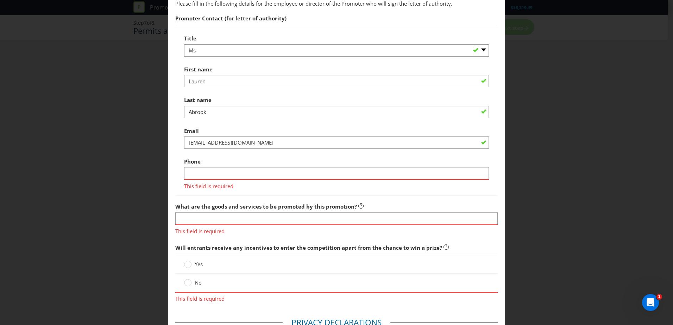
scroll to position [317, 0]
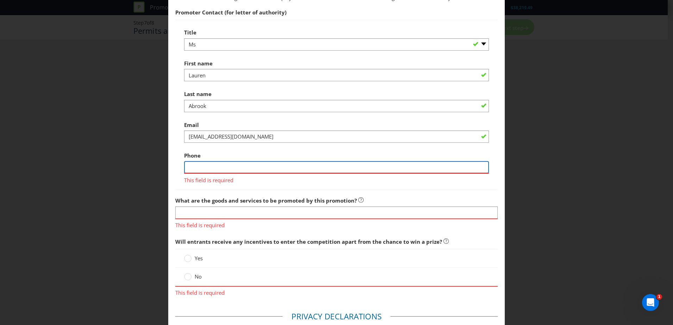
click at [226, 170] on input "text" at bounding box center [336, 167] width 305 height 12
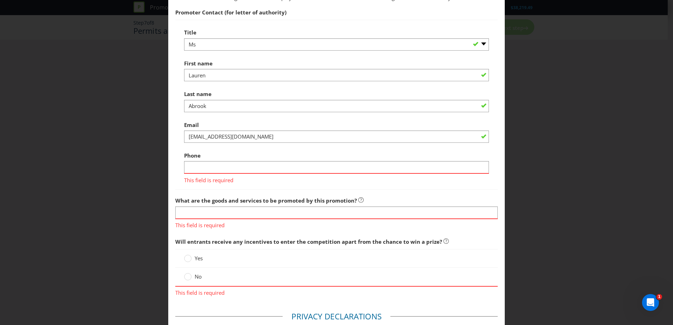
click at [226, 159] on div "Phone This field is required" at bounding box center [336, 167] width 305 height 36
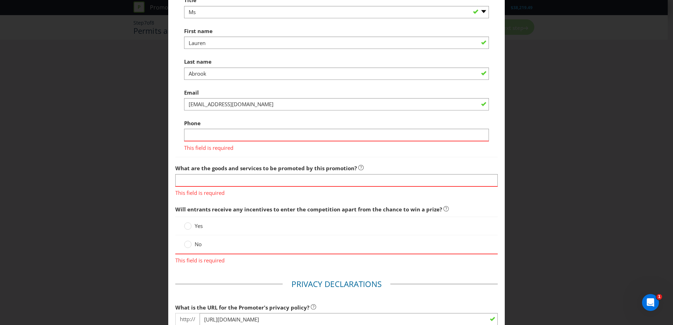
scroll to position [352, 0]
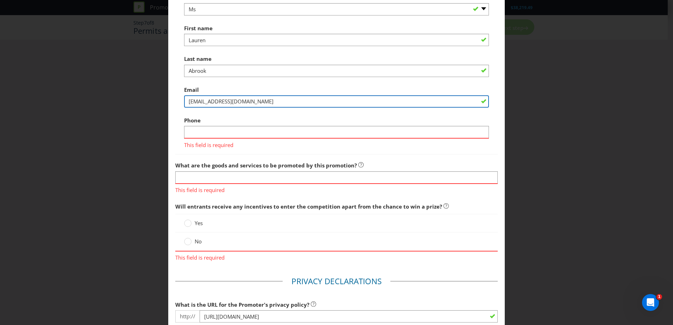
drag, startPoint x: 264, startPoint y: 98, endPoint x: 175, endPoint y: 96, distance: 89.4
click at [175, 96] on div "Title -- Please select -- Mr Ms Mrs Miss [PERSON_NAME] (please specify) First n…" at bounding box center [336, 70] width 322 height 170
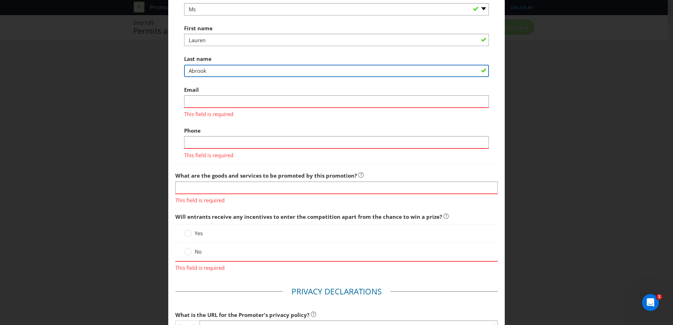
drag, startPoint x: 241, startPoint y: 74, endPoint x: 182, endPoint y: 42, distance: 67.2
click at [126, 57] on div "Permits and Privacy Permits You need permits in SA and ACT . We note that you w…" at bounding box center [336, 162] width 673 height 325
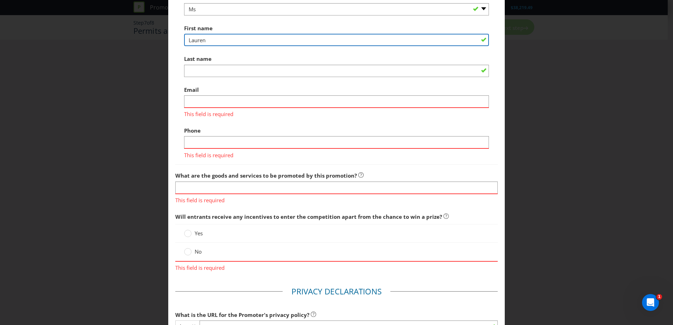
drag, startPoint x: 220, startPoint y: 37, endPoint x: 165, endPoint y: 35, distance: 54.9
click at [165, 35] on div "Permits and Privacy Permits You need permits in SA and ACT . We note that you w…" at bounding box center [336, 162] width 673 height 325
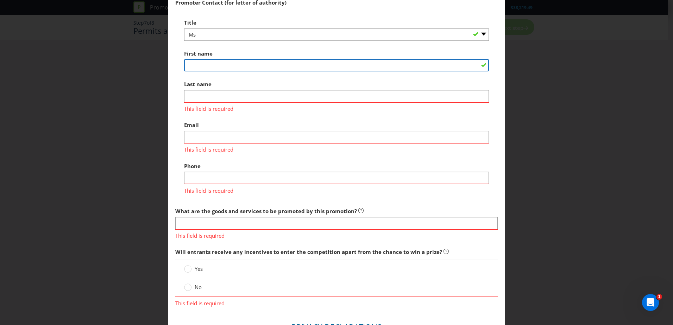
scroll to position [387, 0]
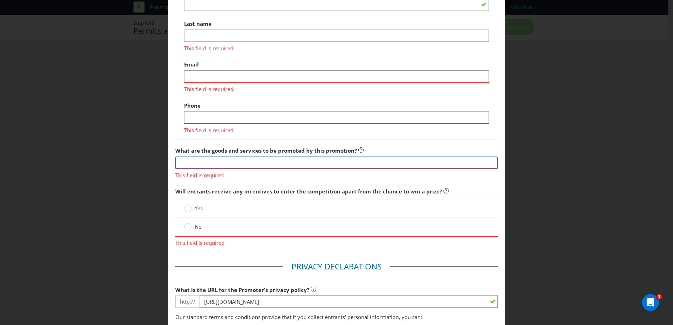
click at [213, 161] on div "What are the goods and services to be promoted by this promotion? This field is…" at bounding box center [336, 162] width 322 height 36
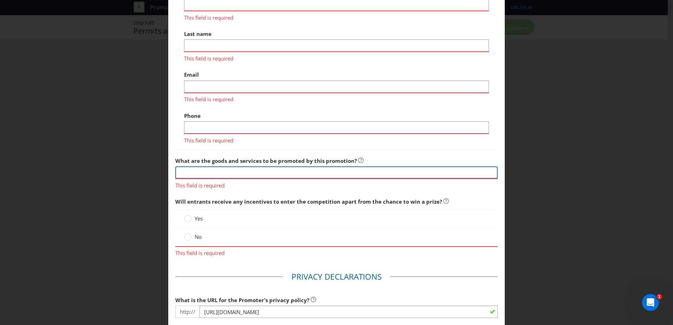
click at [213, 171] on input "text" at bounding box center [336, 172] width 322 height 12
click at [215, 173] on input "text" at bounding box center [336, 172] width 322 height 12
type input "w"
click at [265, 172] on input "We will be promoting our upcoming brand partnerships and products" at bounding box center [336, 172] width 322 height 12
click at [374, 173] on input "We will be promoting our upcoming KitKat brand partnerships and products" at bounding box center [336, 172] width 322 height 12
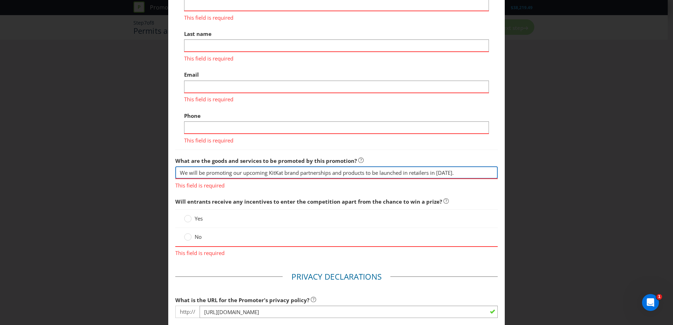
type input "We will be promoting our upcoming KitKat brand partnerships and products to be …"
click at [212, 200] on div "Will entrants receive any incentives to enter the competition apart from the ch…" at bounding box center [336, 226] width 322 height 62
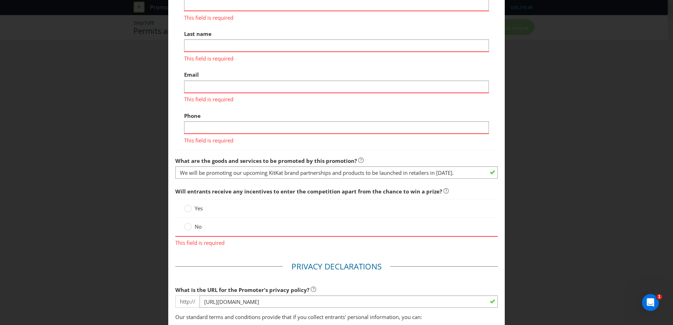
click at [190, 224] on label "No" at bounding box center [193, 226] width 19 height 7
click at [0, 0] on input "No" at bounding box center [0, 0] width 0 height 0
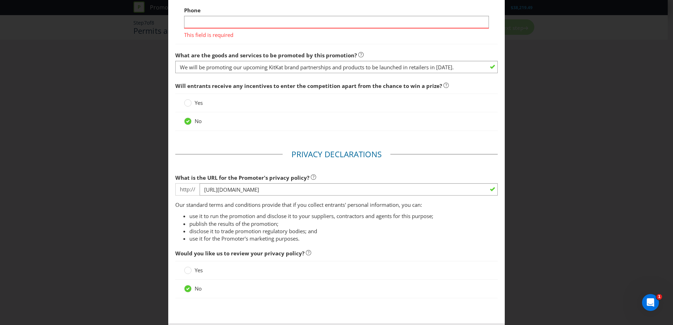
scroll to position [526, 0]
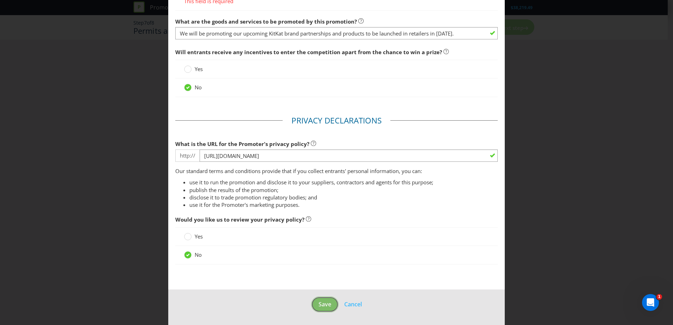
click at [320, 305] on span "Save" at bounding box center [325, 305] width 13 height 8
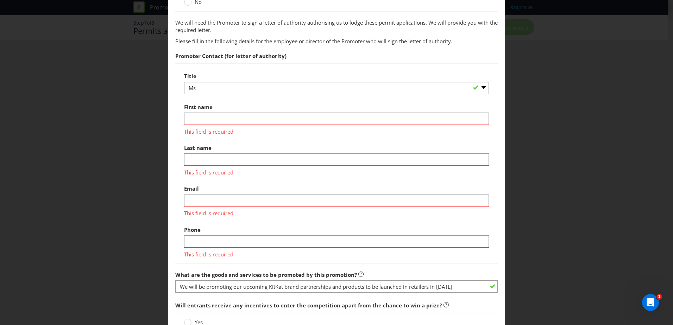
scroll to position [282, 0]
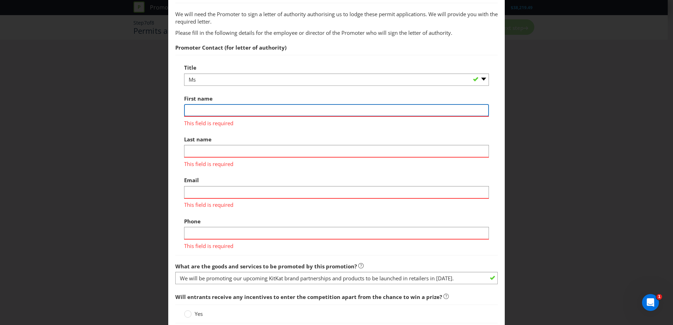
click at [267, 110] on input "text" at bounding box center [336, 110] width 305 height 12
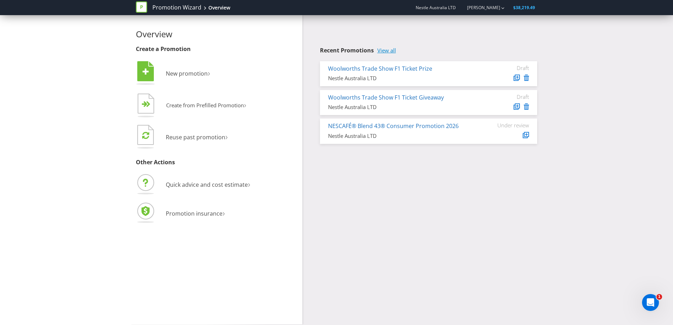
click at [387, 52] on link "View all" at bounding box center [386, 51] width 19 height 6
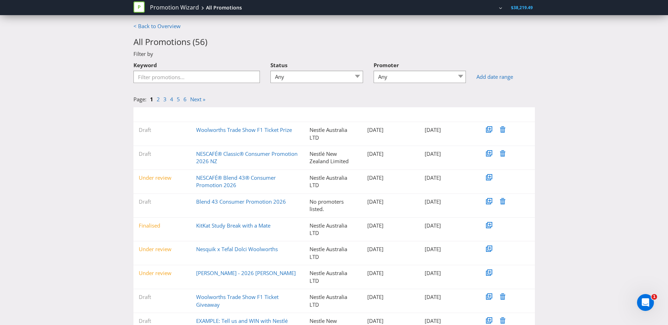
scroll to position [54, 0]
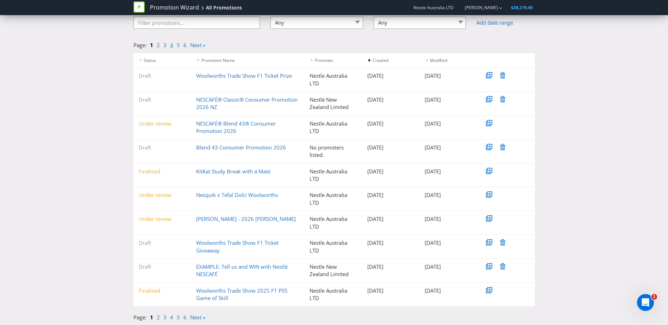
click at [172, 48] on link "4" at bounding box center [171, 45] width 3 height 7
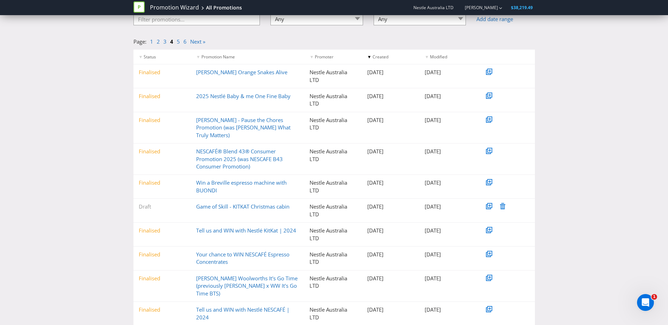
scroll to position [69, 0]
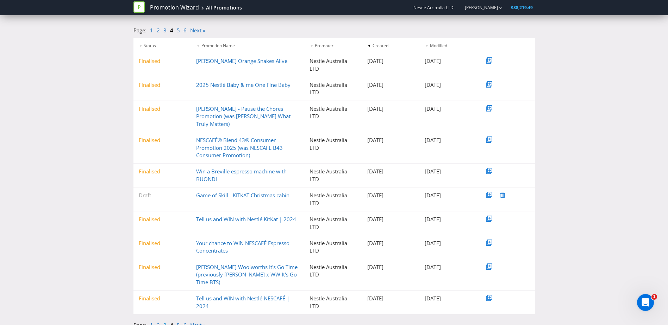
click at [165, 322] on link "3" at bounding box center [164, 325] width 3 height 7
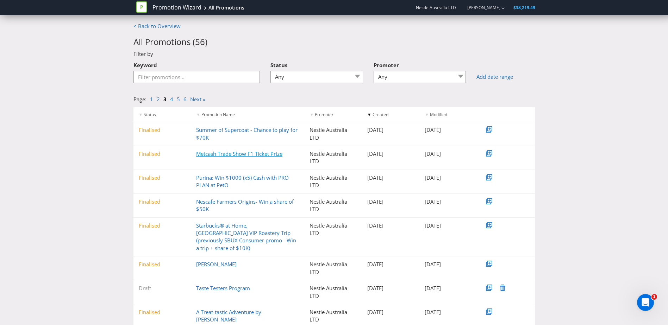
click at [228, 152] on link "Metcash Trade Show F1 Ticket Prize" at bounding box center [239, 153] width 86 height 7
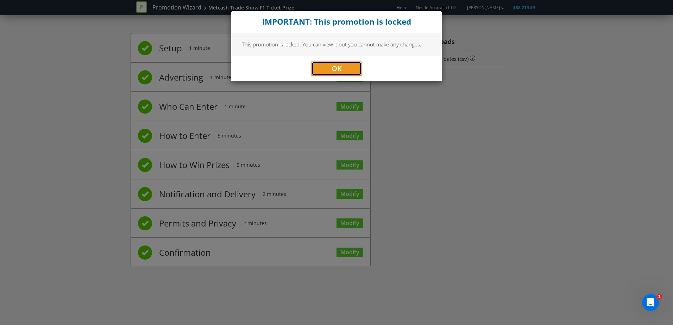
click at [333, 65] on span "OK" at bounding box center [337, 69] width 10 height 10
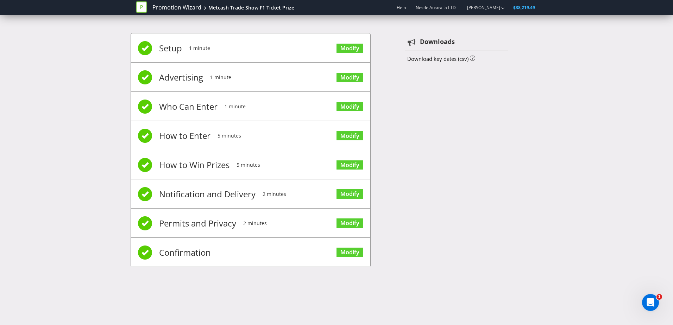
click at [200, 168] on span "How to Win Prizes" at bounding box center [194, 165] width 70 height 28
click at [349, 194] on link "Modify" at bounding box center [349, 194] width 27 height 10
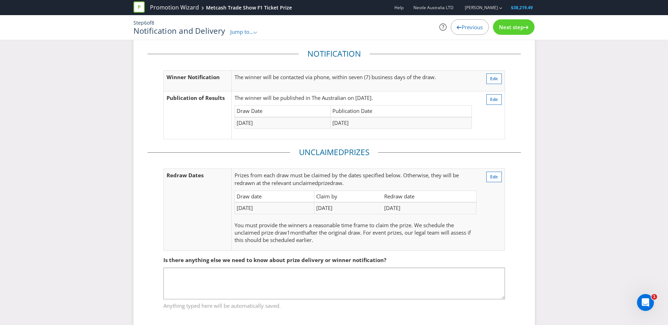
scroll to position [32, 0]
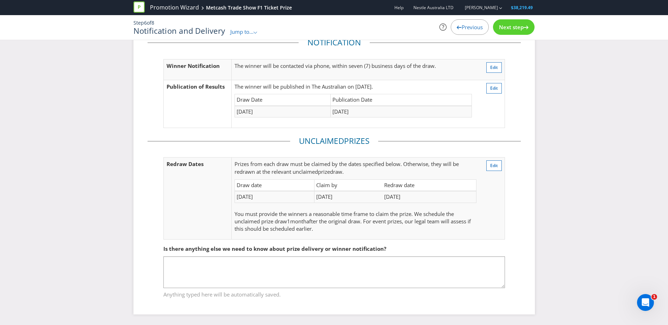
click at [499, 26] on span "Next step" at bounding box center [511, 27] width 25 height 7
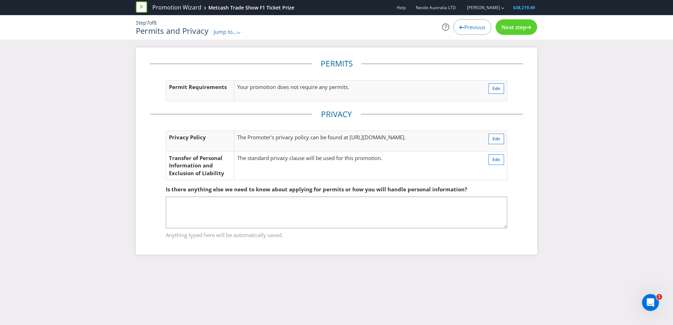
click at [309, 85] on p "Your promotion does not require any permits." at bounding box center [346, 86] width 219 height 7
